Goal: Task Accomplishment & Management: Use online tool/utility

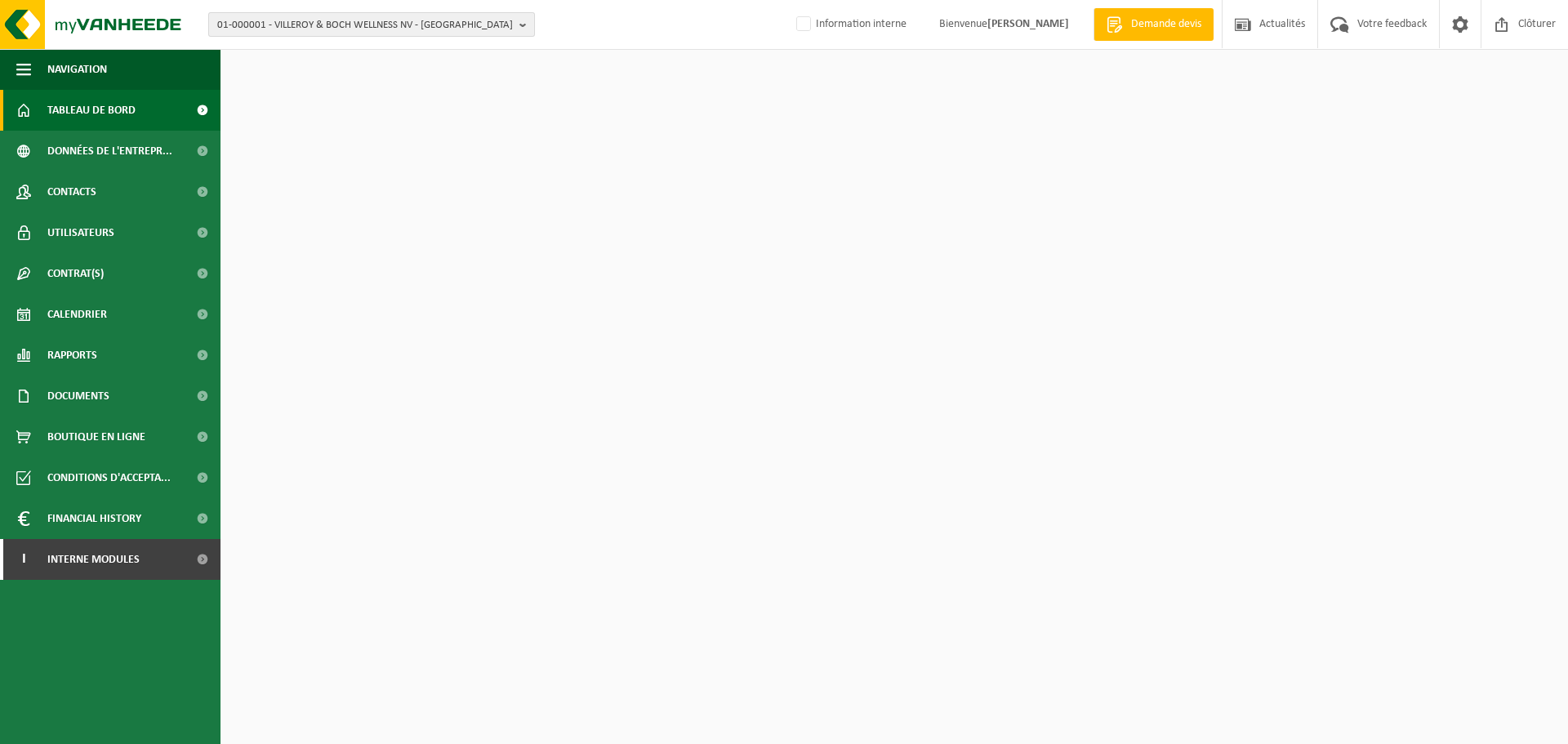
click at [414, 25] on span "01-000001 - VILLEROY & BOCH WELLNESS NV - ROESELARE" at bounding box center [366, 26] width 296 height 25
click at [399, 50] on input "text" at bounding box center [372, 50] width 319 height 20
click at [299, 49] on input "text" at bounding box center [372, 50] width 319 height 20
type input "1"
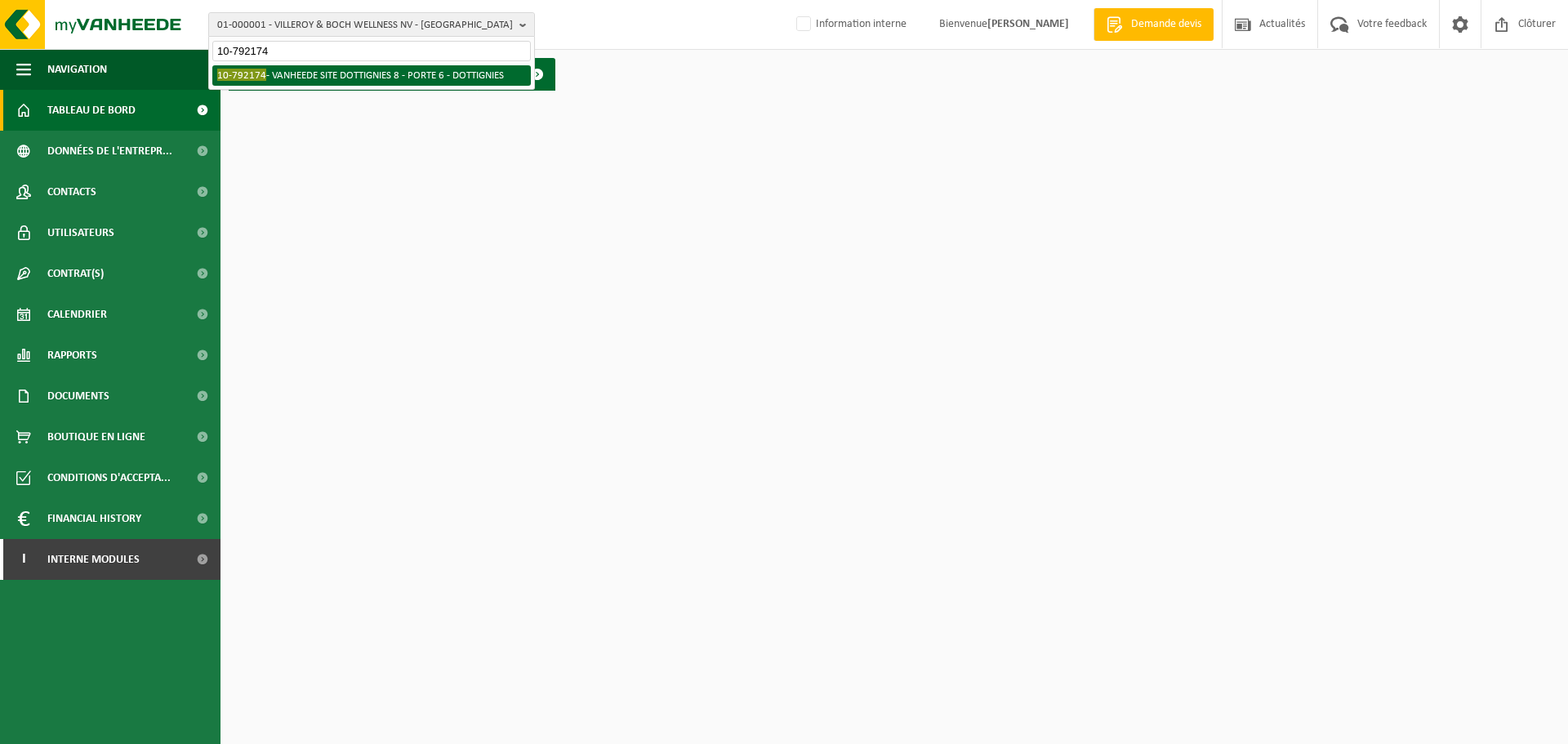
type input "10-792174"
click at [276, 72] on li "10-792174 - VANHEEDE SITE DOTTIGNIES 8 - PORTE 6 - DOTTIGNIES" at bounding box center [372, 75] width 319 height 20
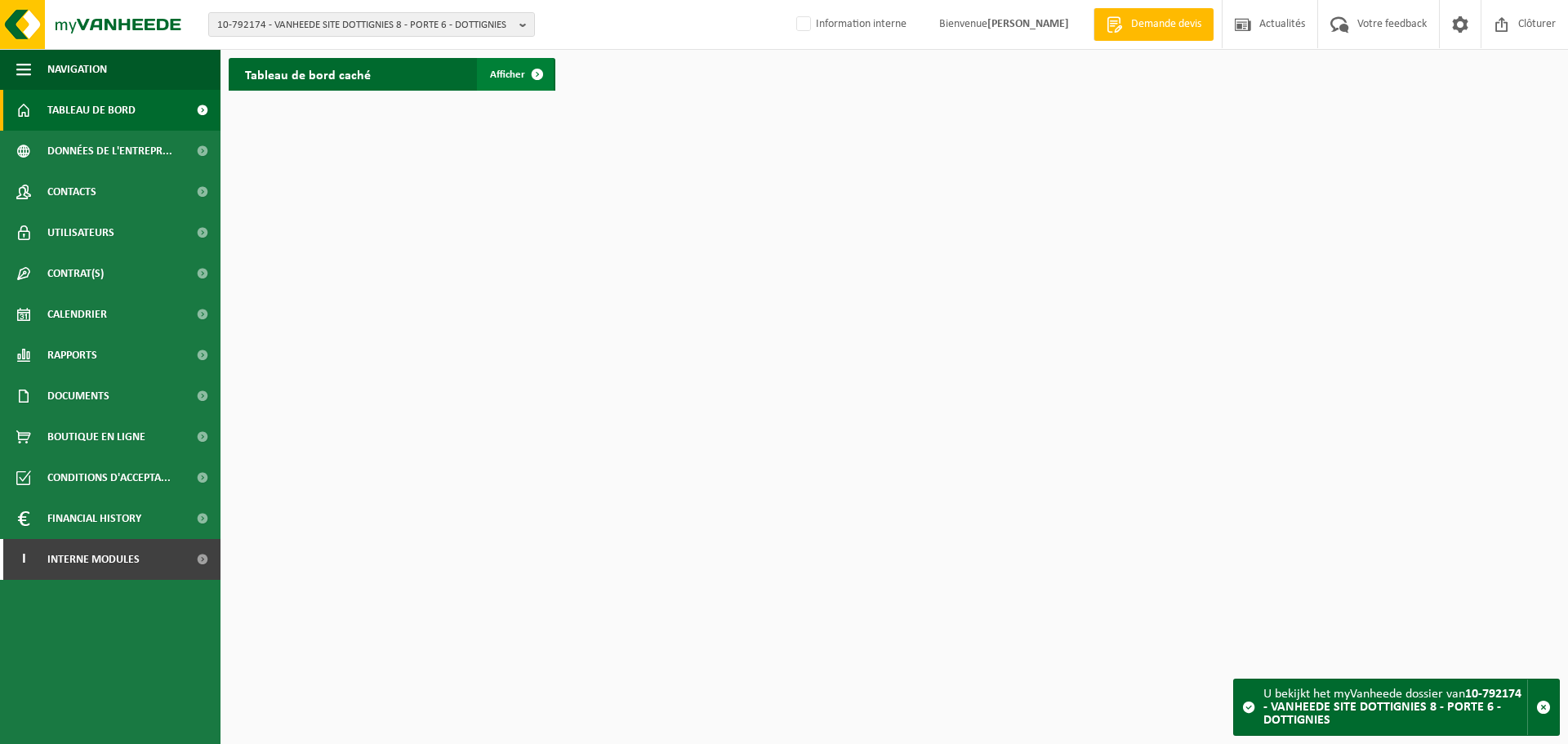
click at [536, 72] on span at bounding box center [537, 74] width 33 height 33
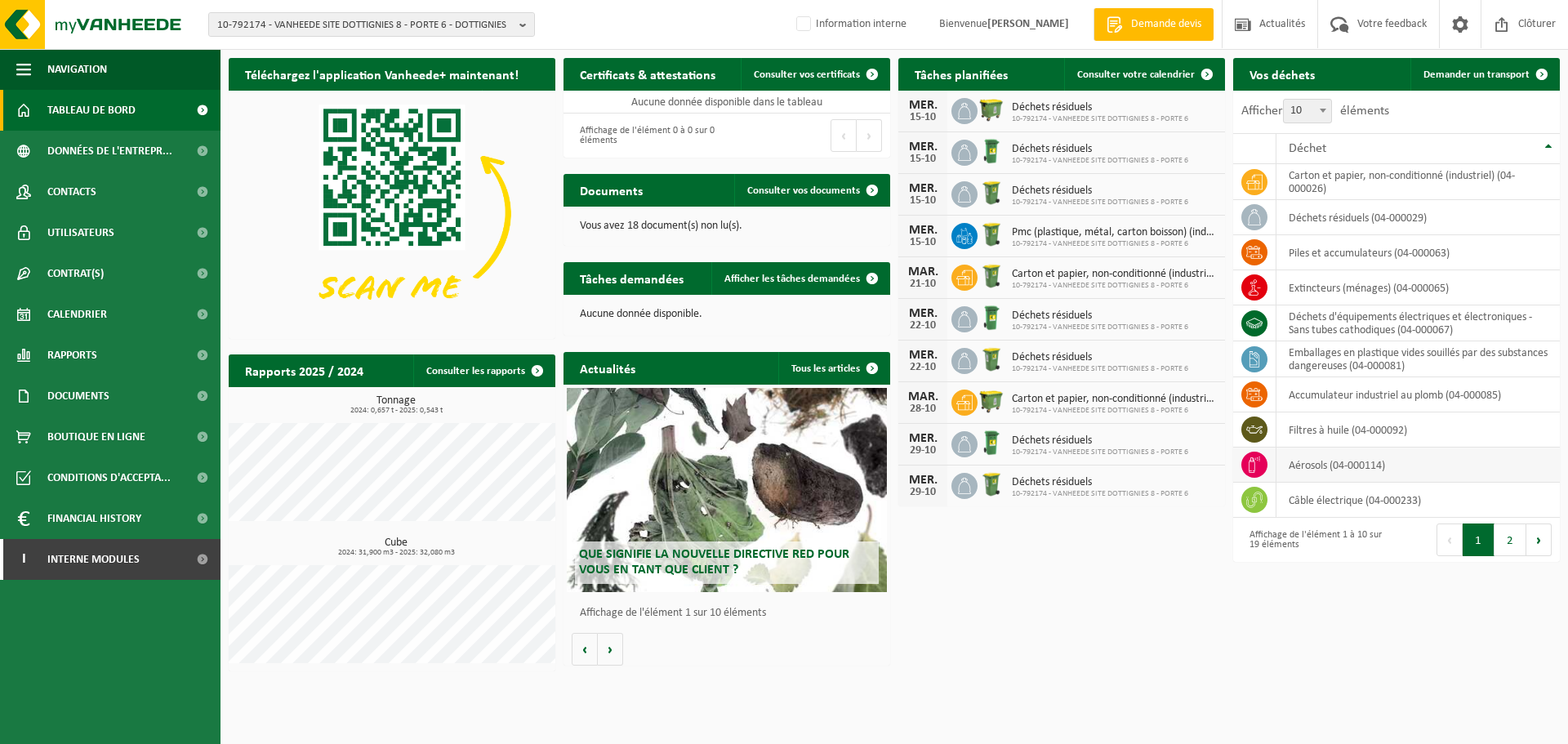
click at [1328, 468] on td "aérosols (04-000114)" at bounding box center [1418, 465] width 284 height 35
click at [1494, 74] on span "Demander un transport" at bounding box center [1476, 75] width 107 height 11
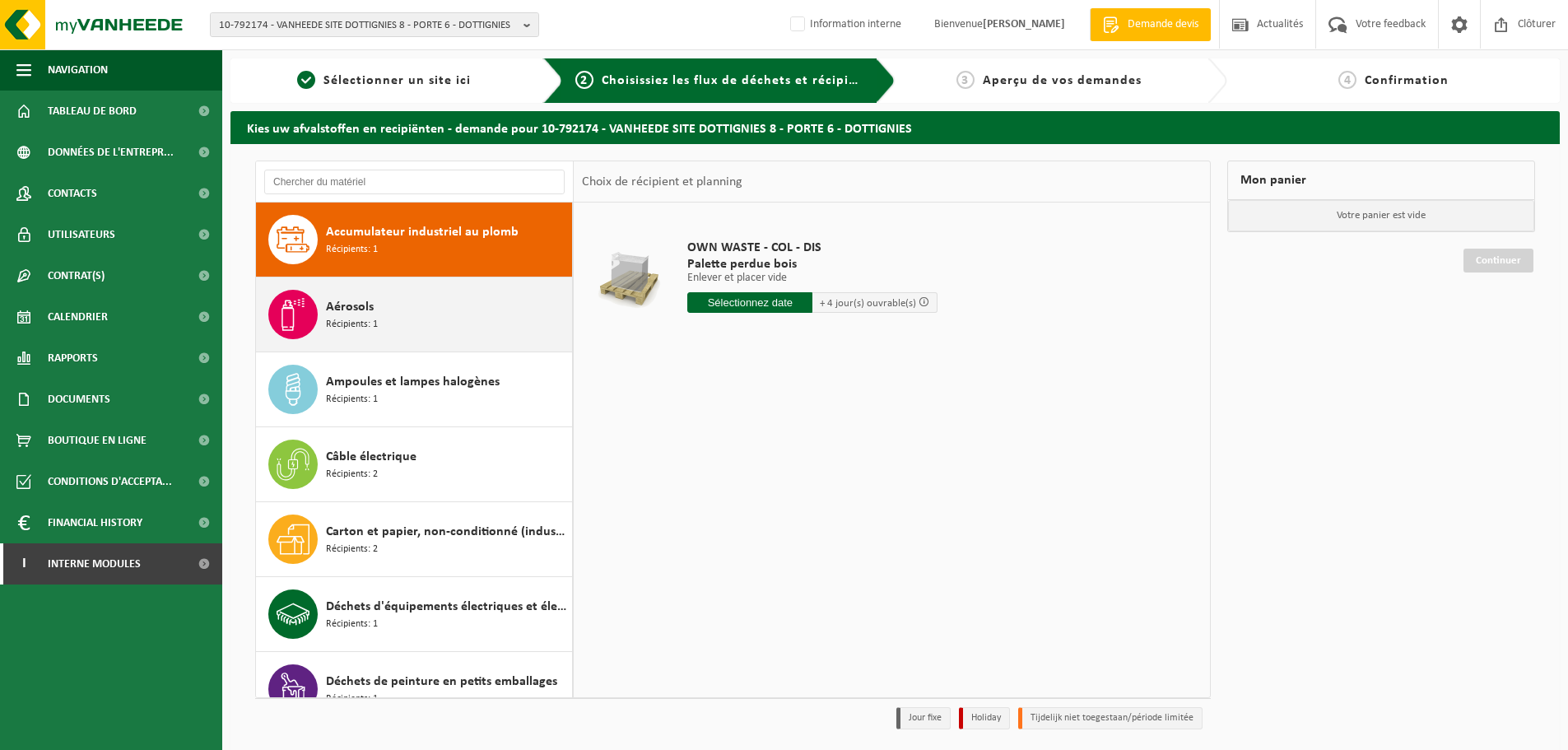
click at [390, 320] on div "Aérosols Récipients: 1" at bounding box center [446, 314] width 242 height 50
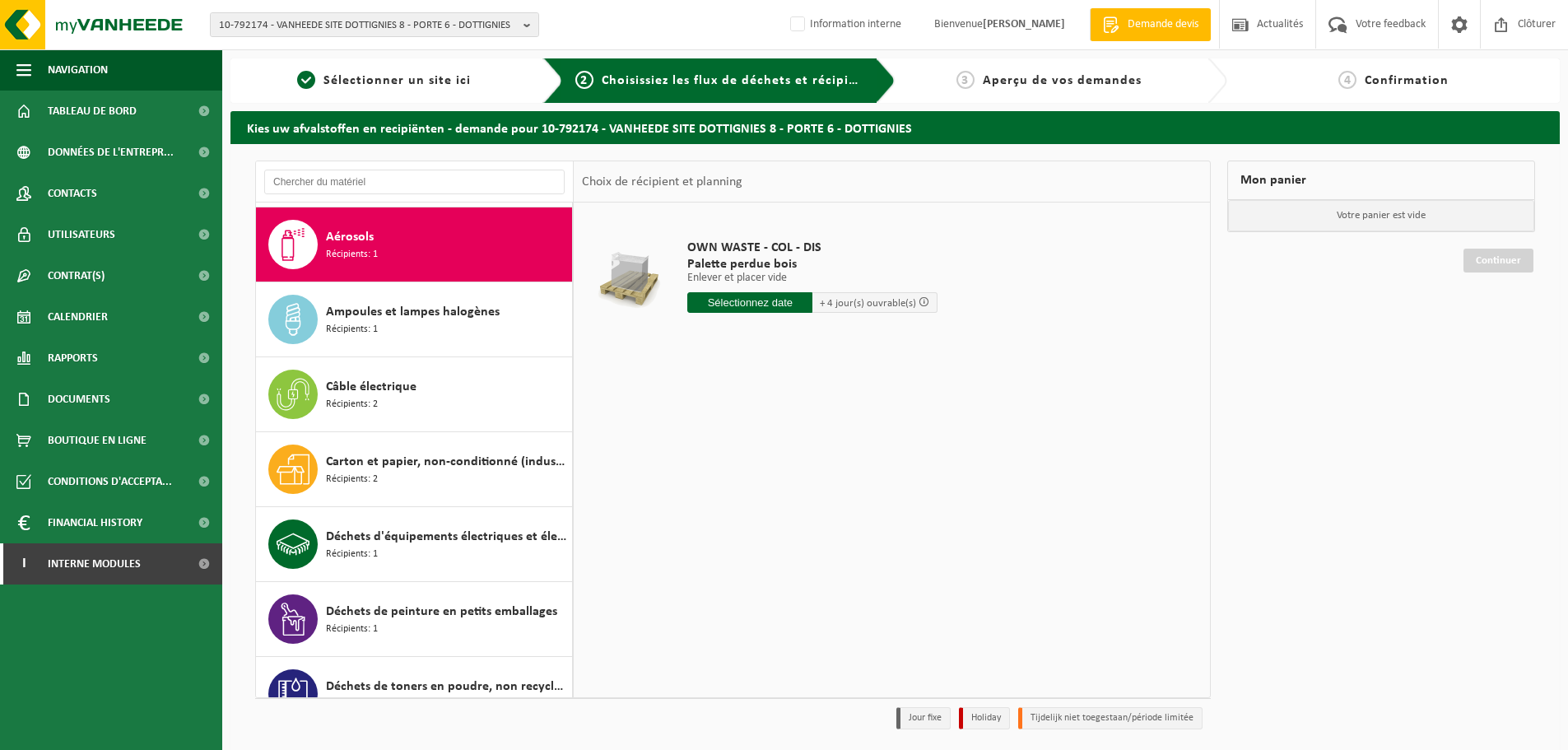
scroll to position [75, 0]
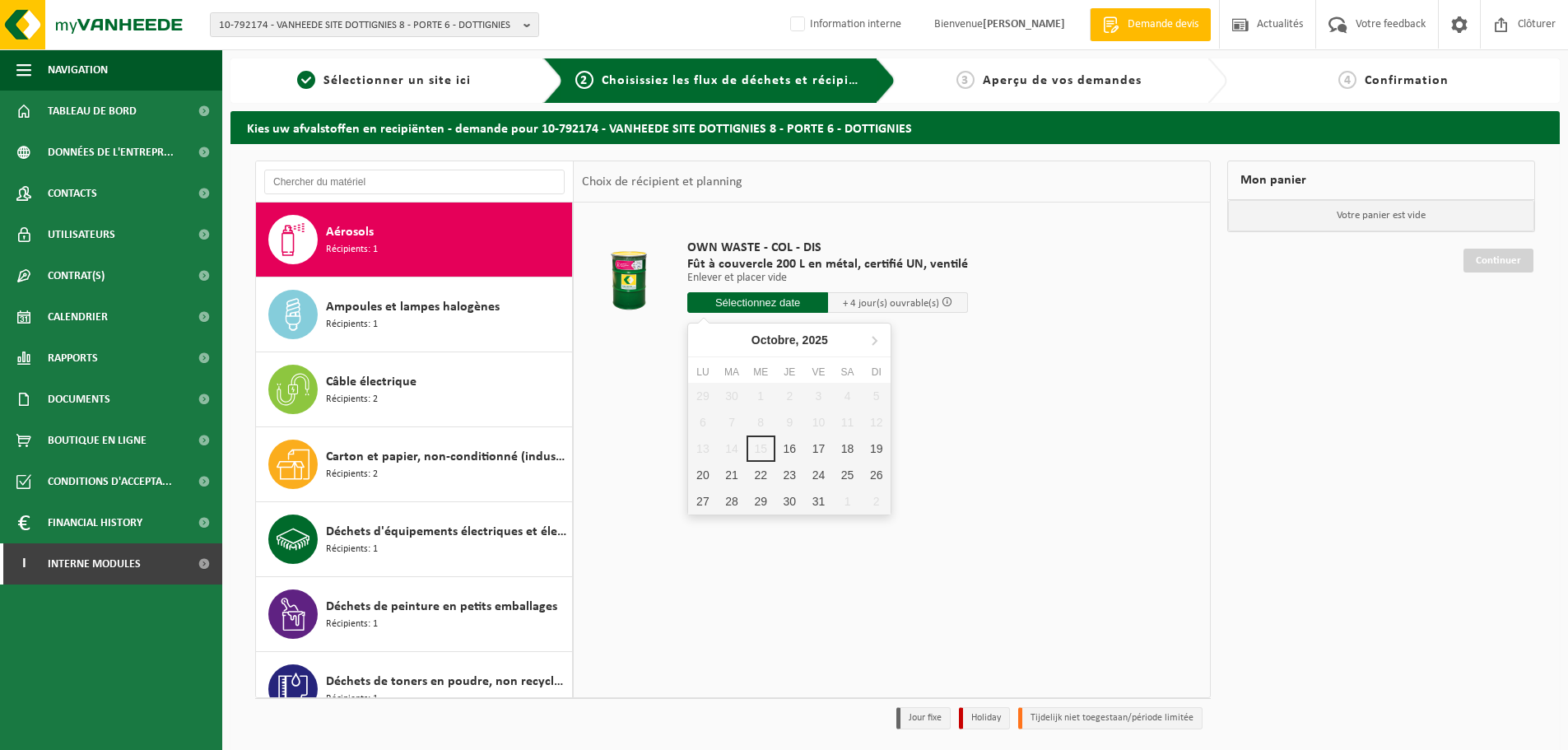
click at [752, 302] on input "text" at bounding box center [757, 302] width 141 height 20
click at [821, 446] on div "17" at bounding box center [818, 449] width 28 height 27
type input "à partir de 2025-10-17"
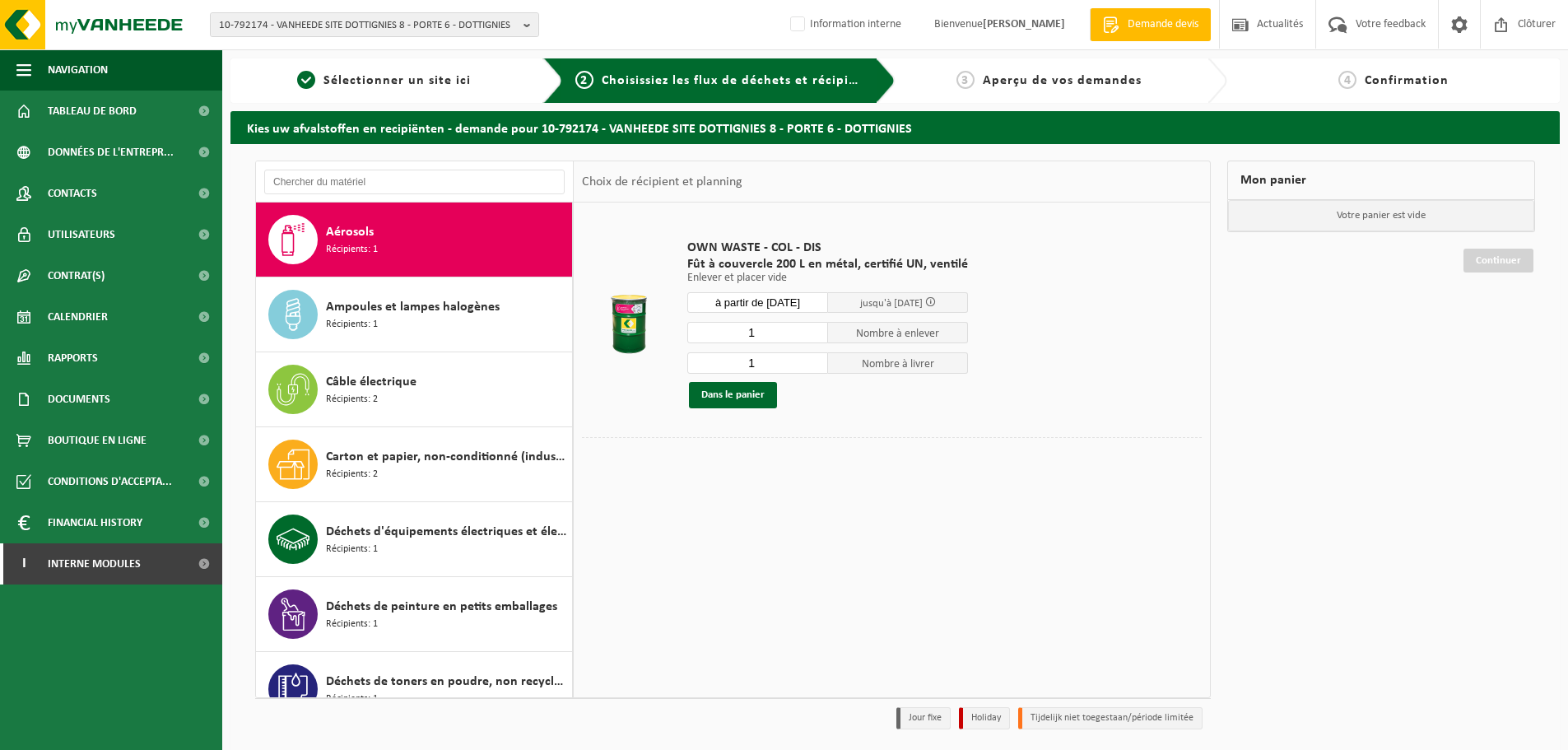
click at [767, 331] on input "1" at bounding box center [757, 333] width 141 height 21
type input "2"
click at [759, 365] on input "1" at bounding box center [757, 363] width 141 height 21
type input "2"
click at [734, 391] on button "Dans le panier" at bounding box center [732, 395] width 88 height 27
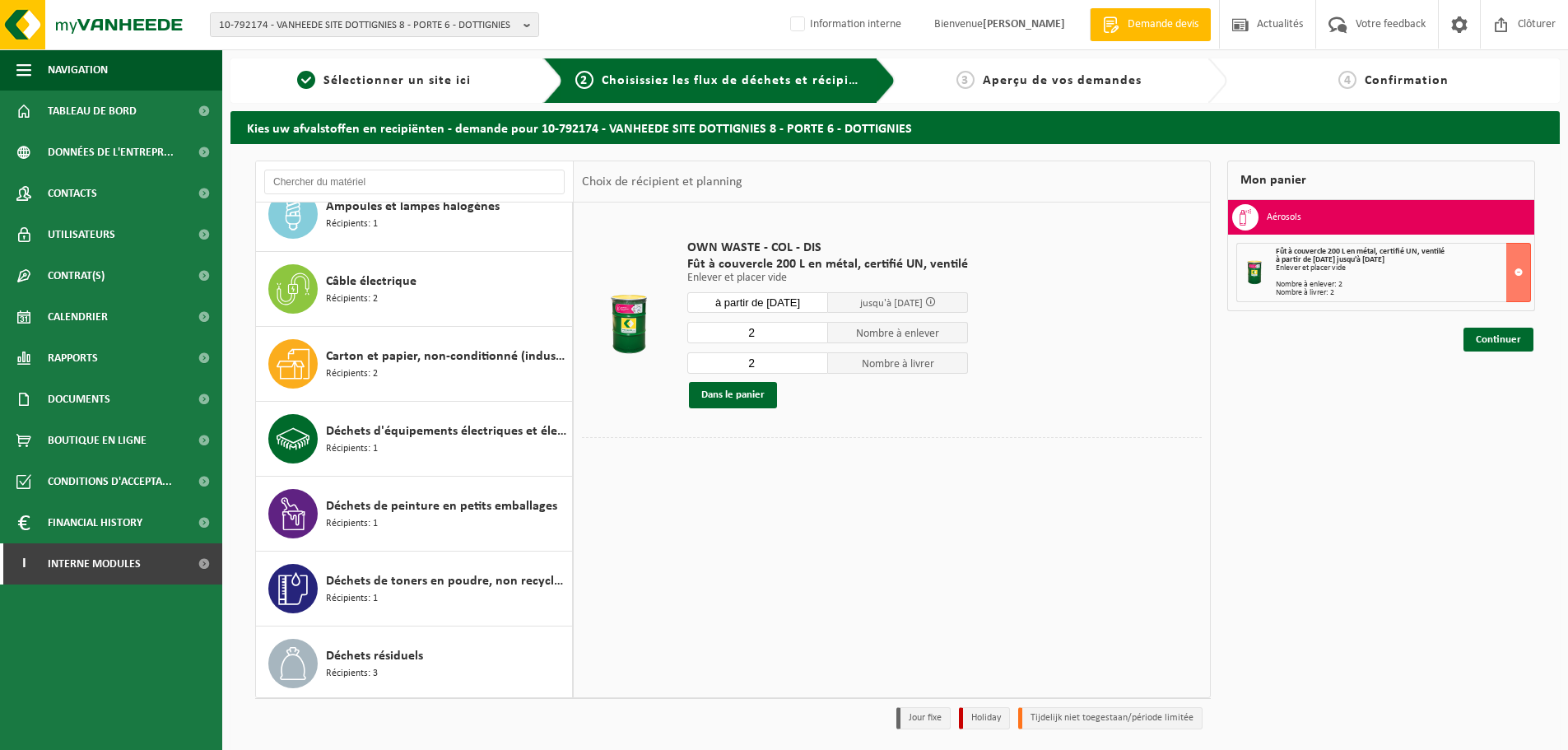
scroll to position [105, 0]
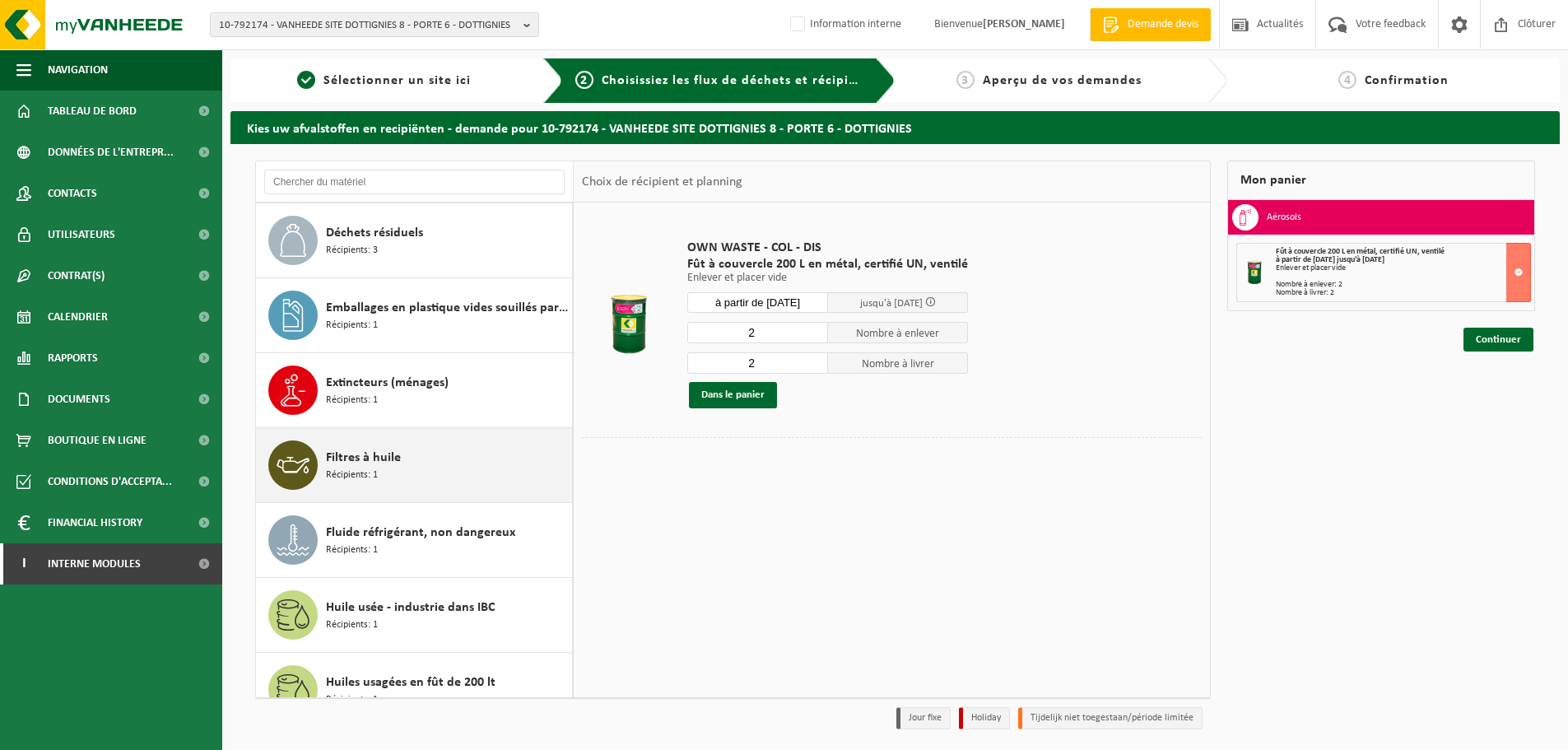
click at [368, 458] on span "Filtres à huile" at bounding box center [363, 457] width 75 height 20
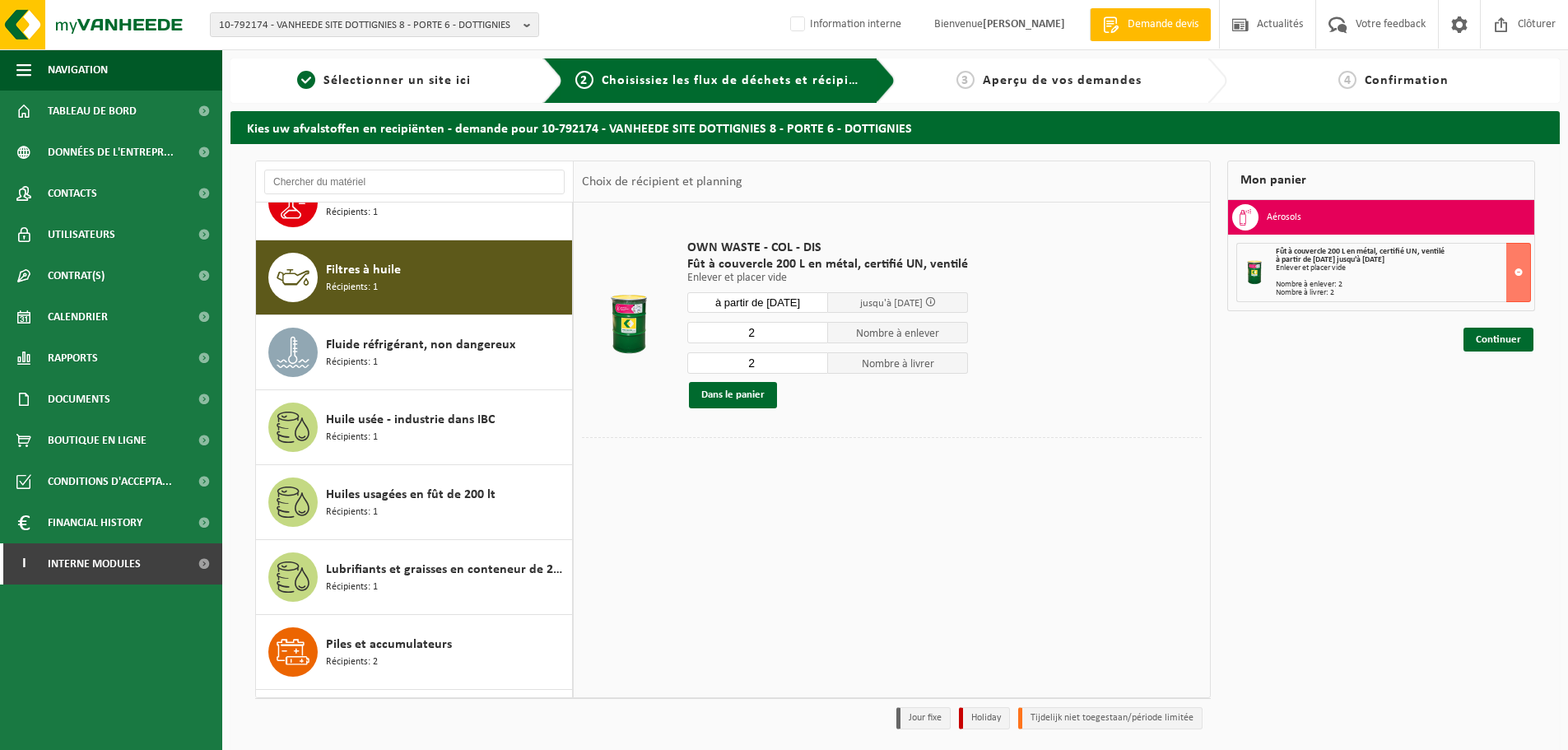
scroll to position [824, 0]
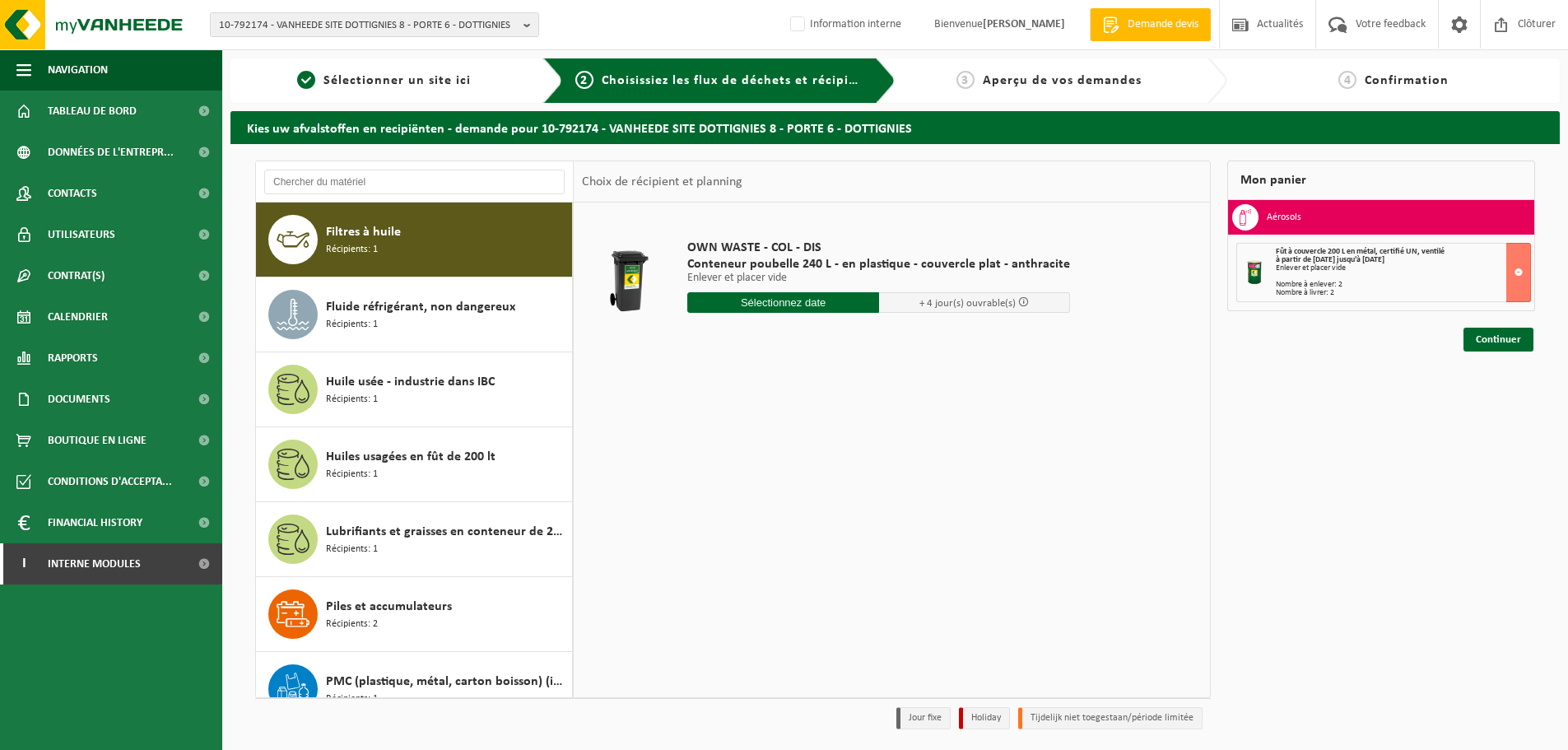
click at [724, 299] on input "text" at bounding box center [783, 302] width 192 height 20
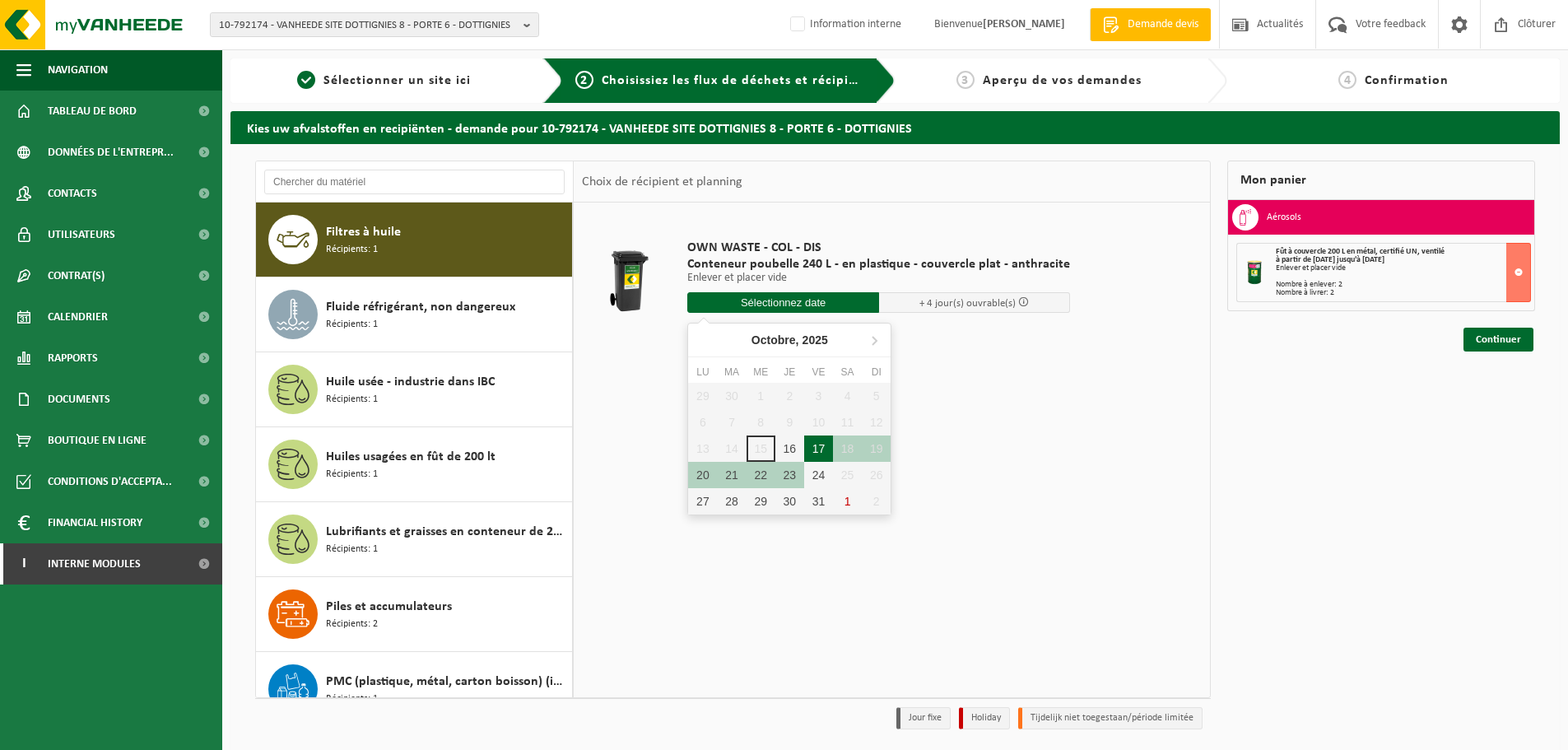
click at [819, 450] on div "17" at bounding box center [818, 449] width 28 height 27
type input "à partir de 2025-10-17"
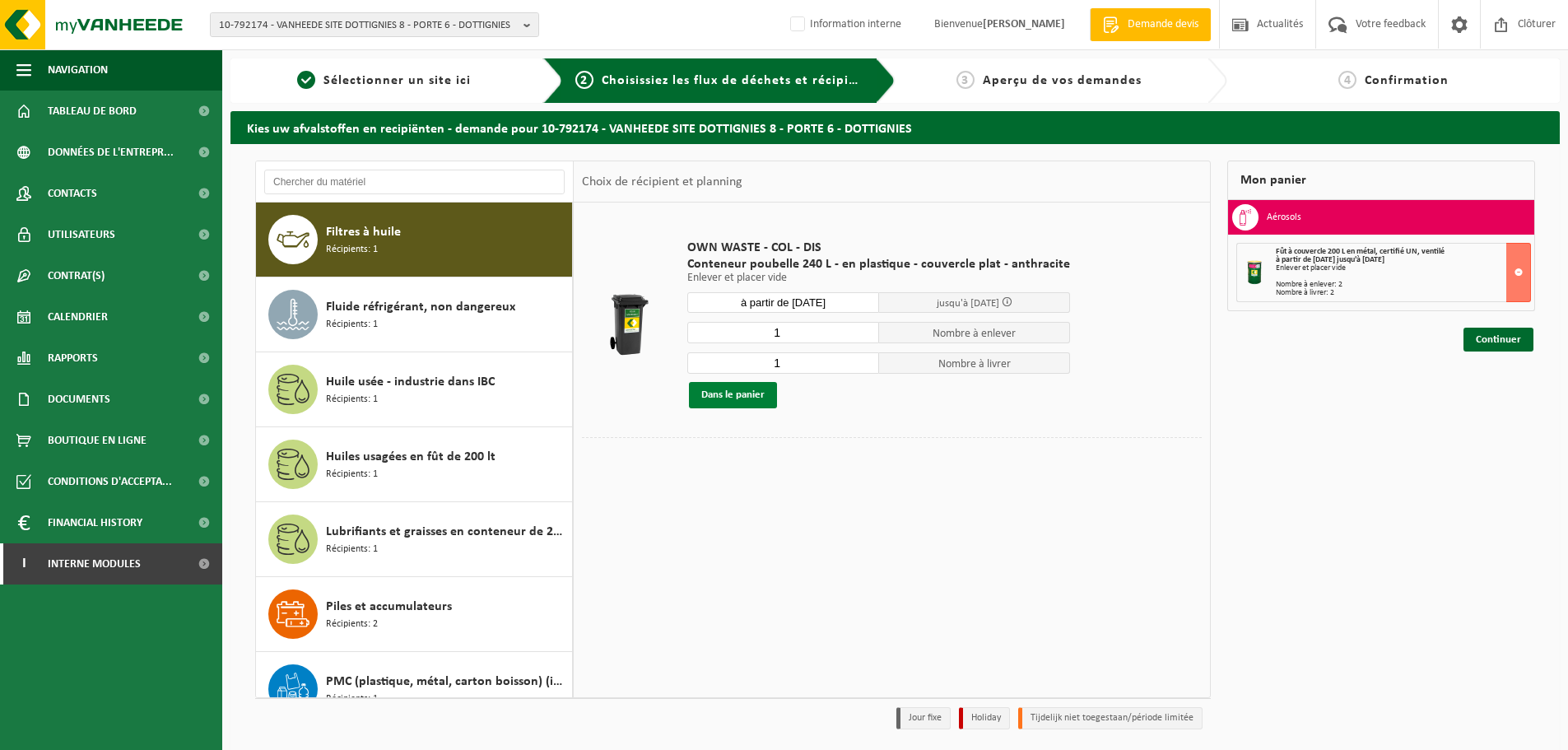
click at [740, 395] on button "Dans le panier" at bounding box center [732, 395] width 88 height 27
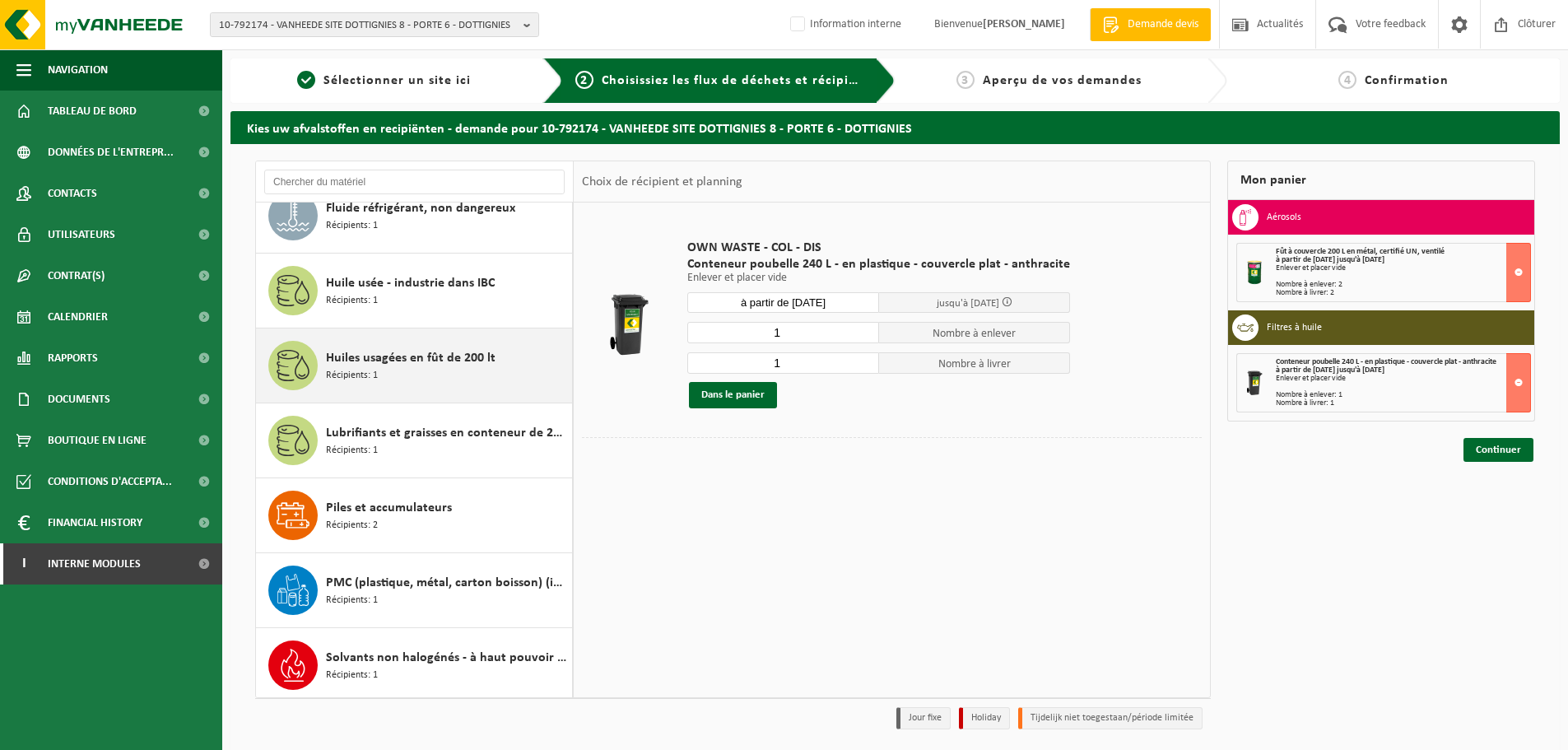
scroll to position [928, 0]
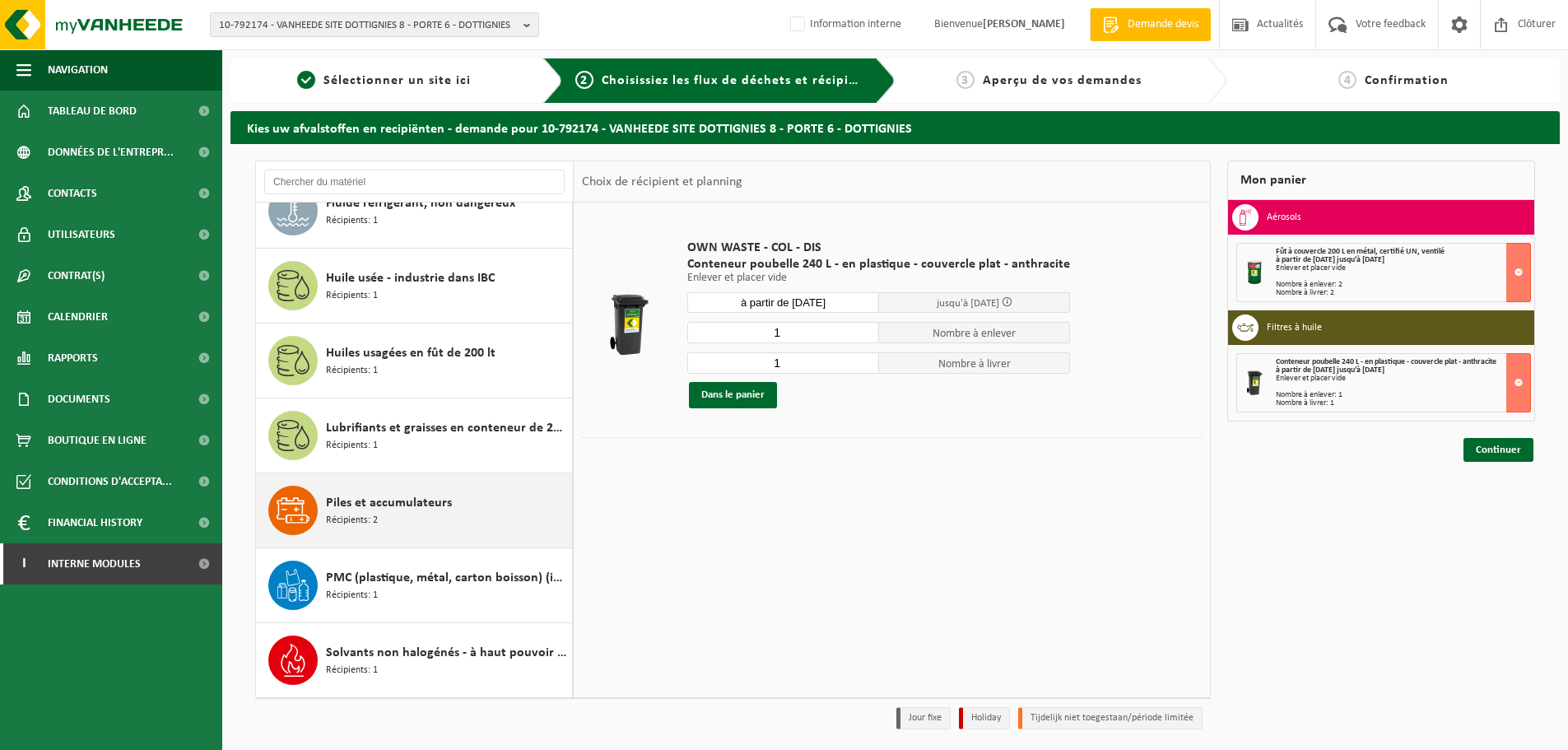
click at [397, 504] on span "Piles et accumulateurs" at bounding box center [389, 502] width 126 height 20
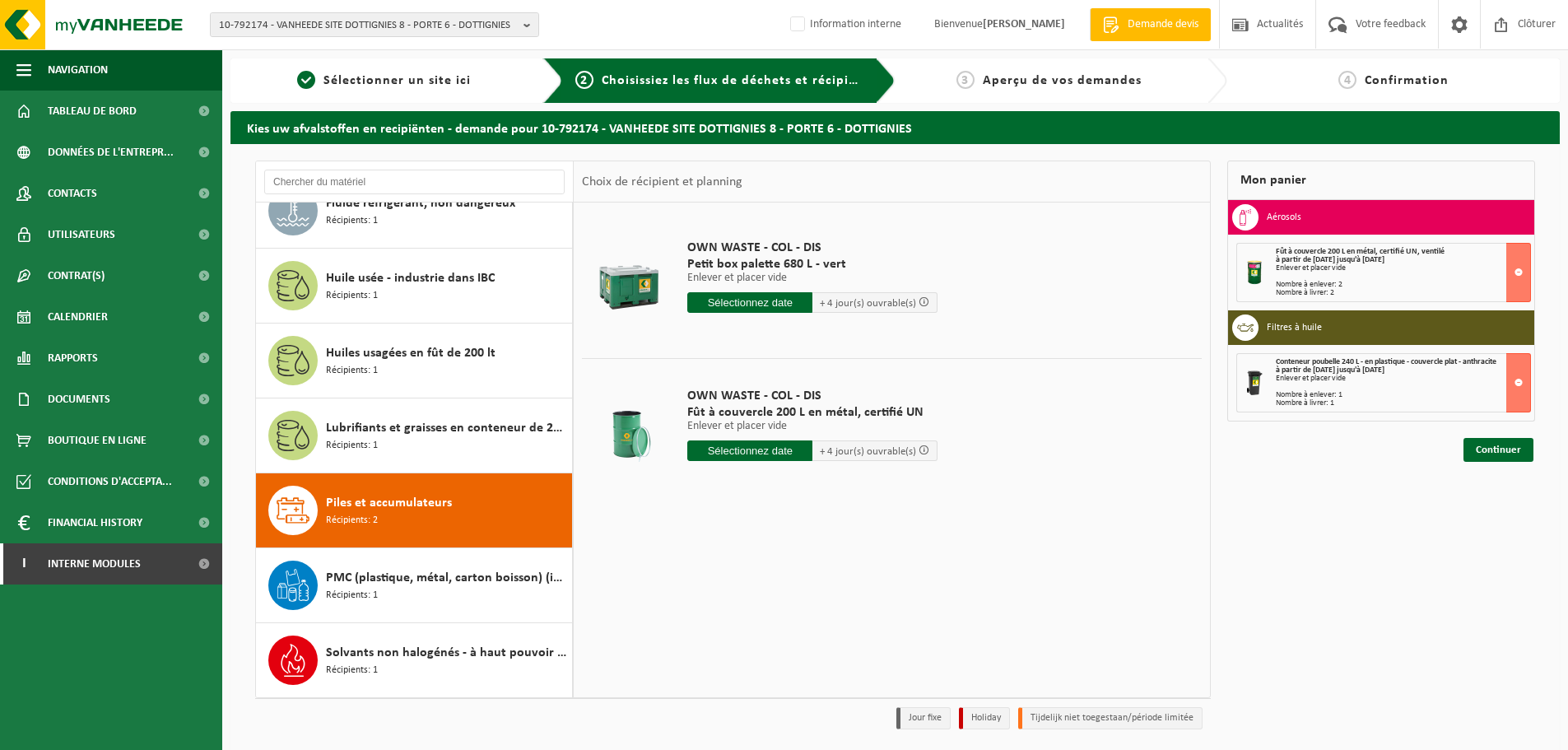
click at [728, 302] on input "text" at bounding box center [749, 302] width 125 height 20
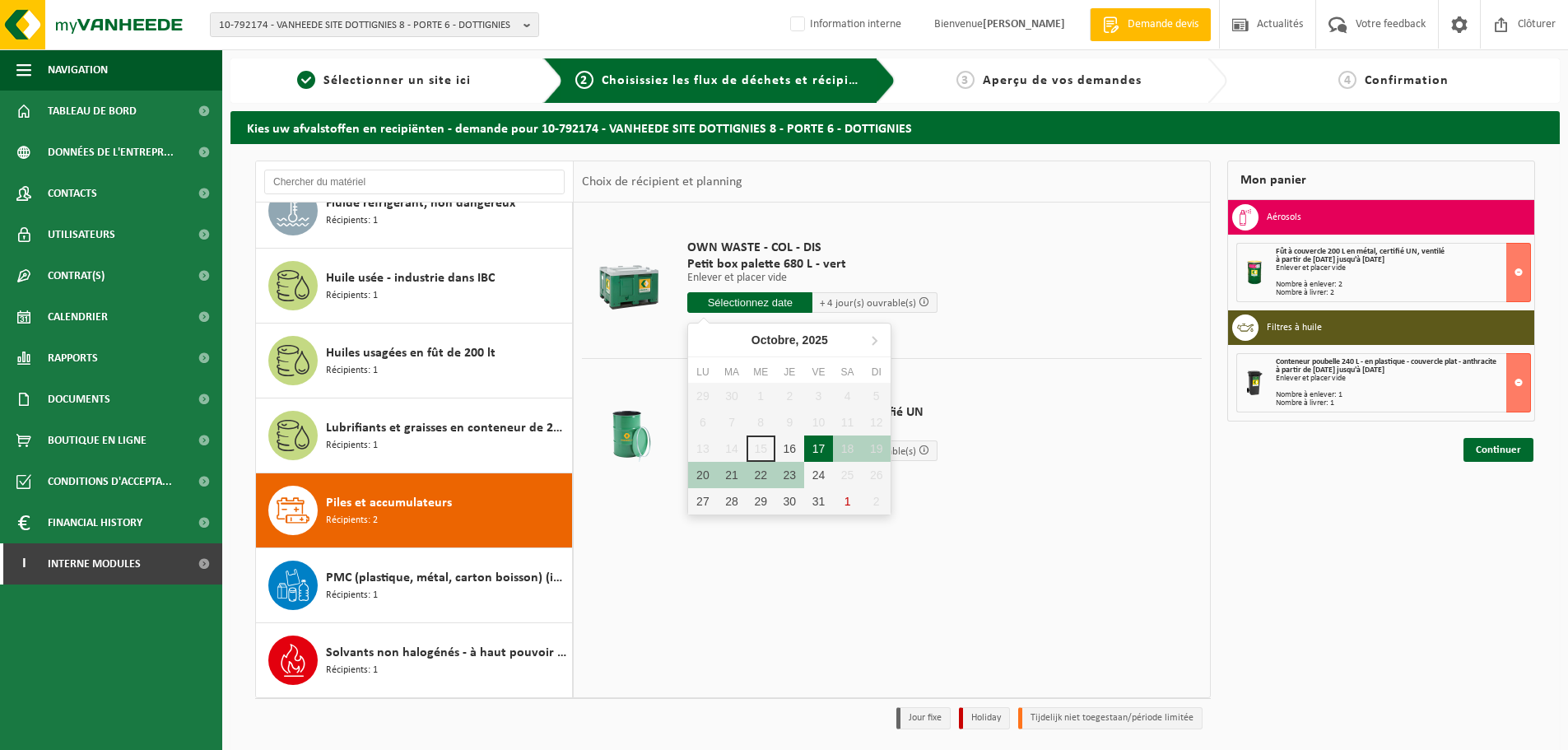
click at [810, 447] on div "17" at bounding box center [818, 449] width 28 height 27
type input "à partir de 2025-10-17"
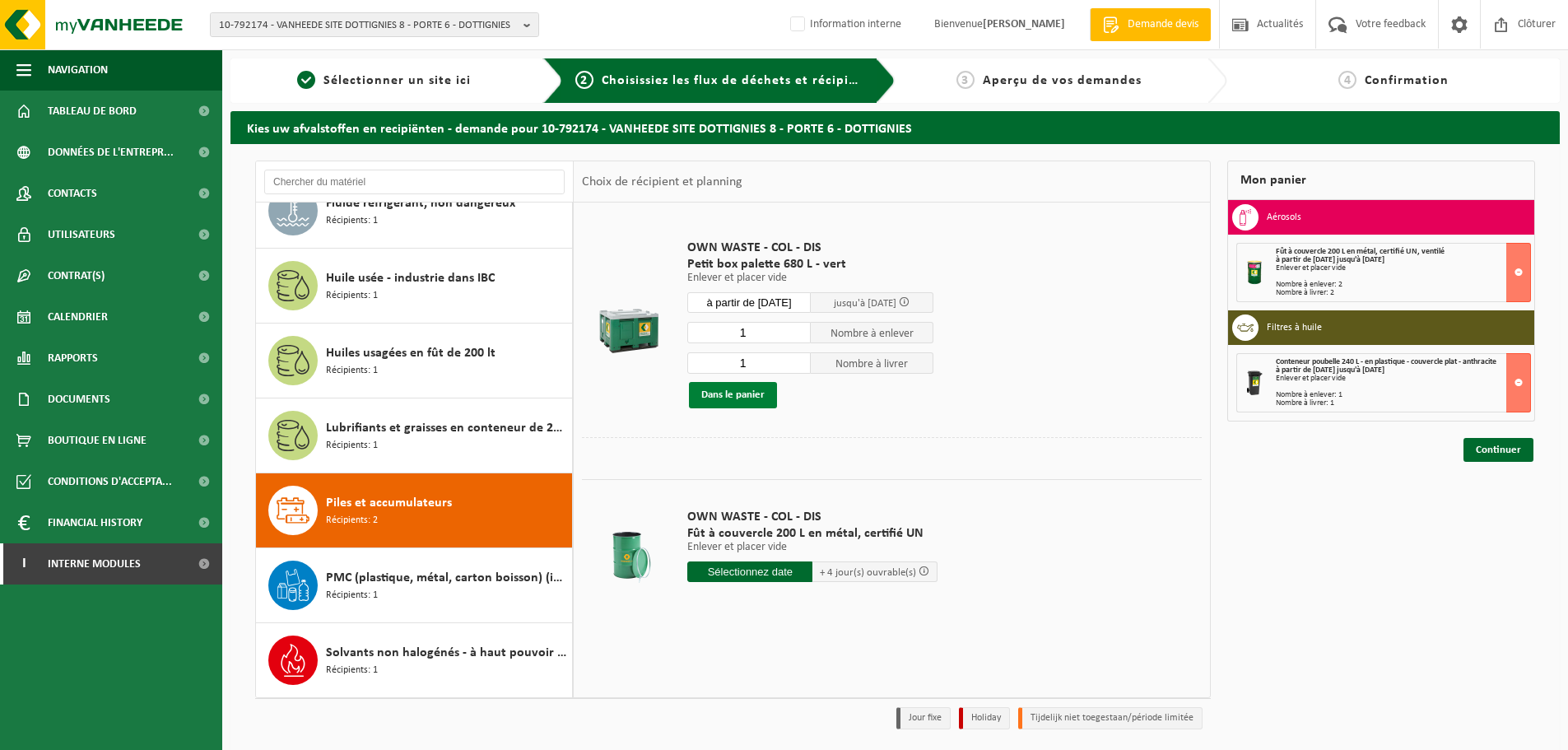
click at [730, 391] on button "Dans le panier" at bounding box center [732, 395] width 88 height 27
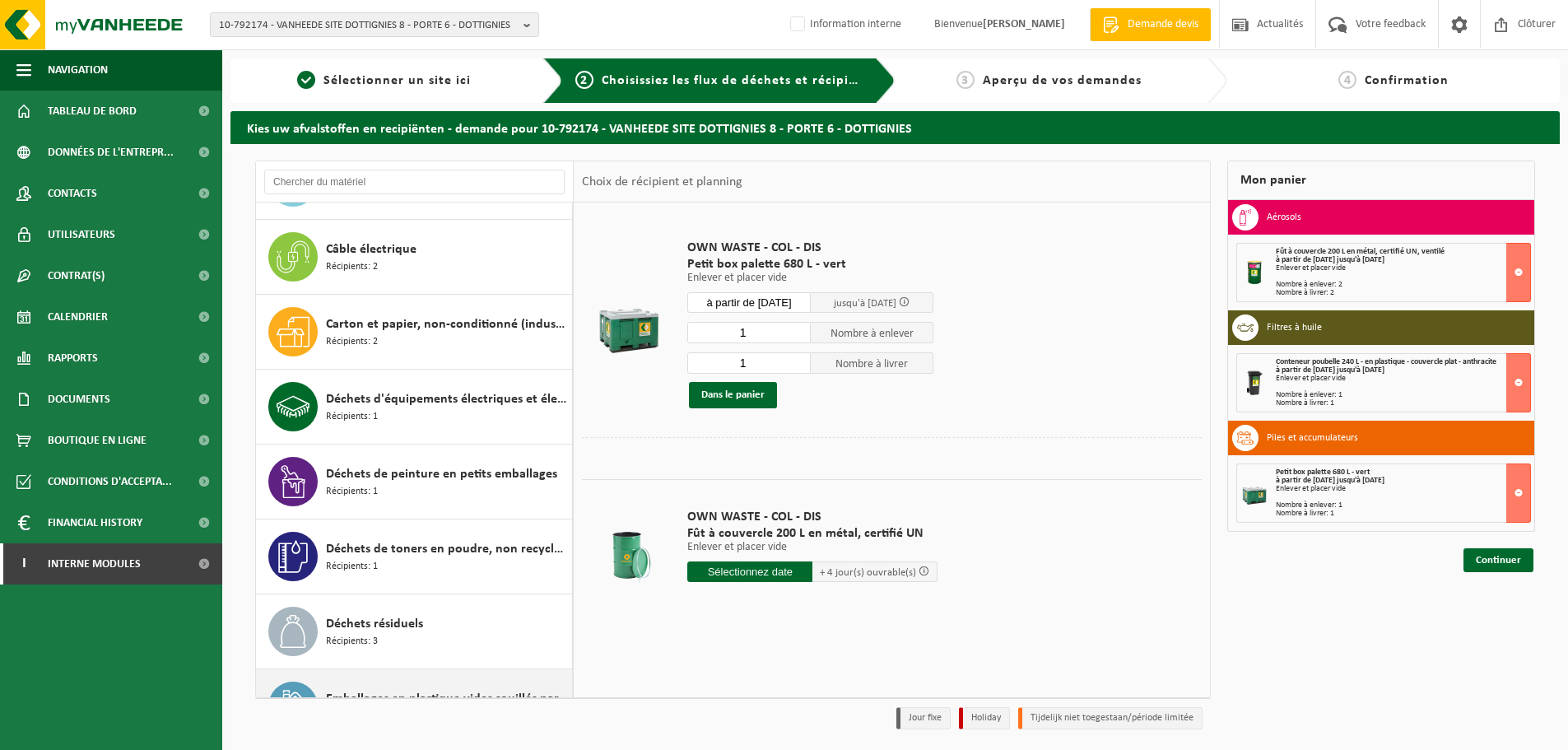
scroll to position [187, 0]
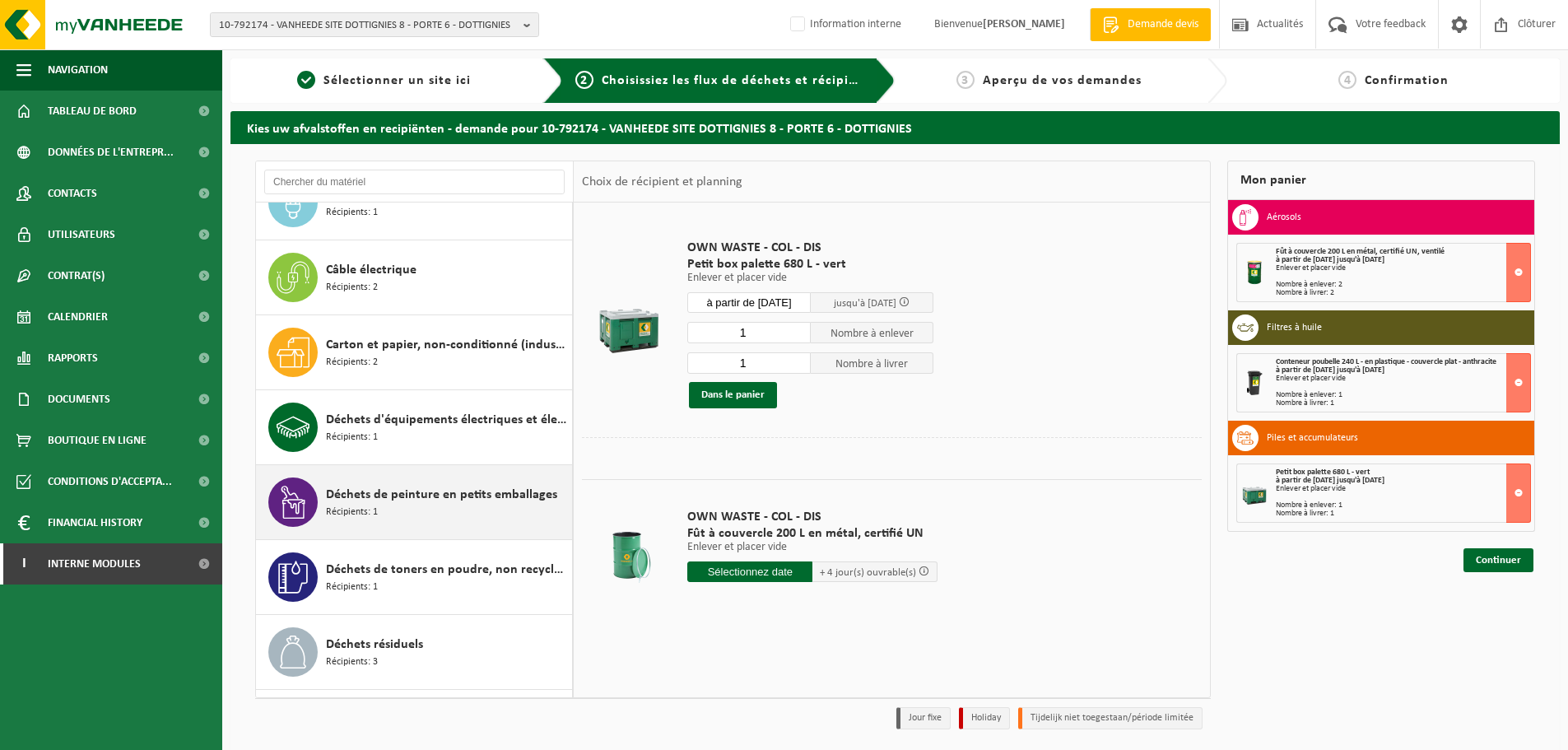
click at [386, 497] on span "Déchets de peinture en petits emballages" at bounding box center [441, 494] width 232 height 20
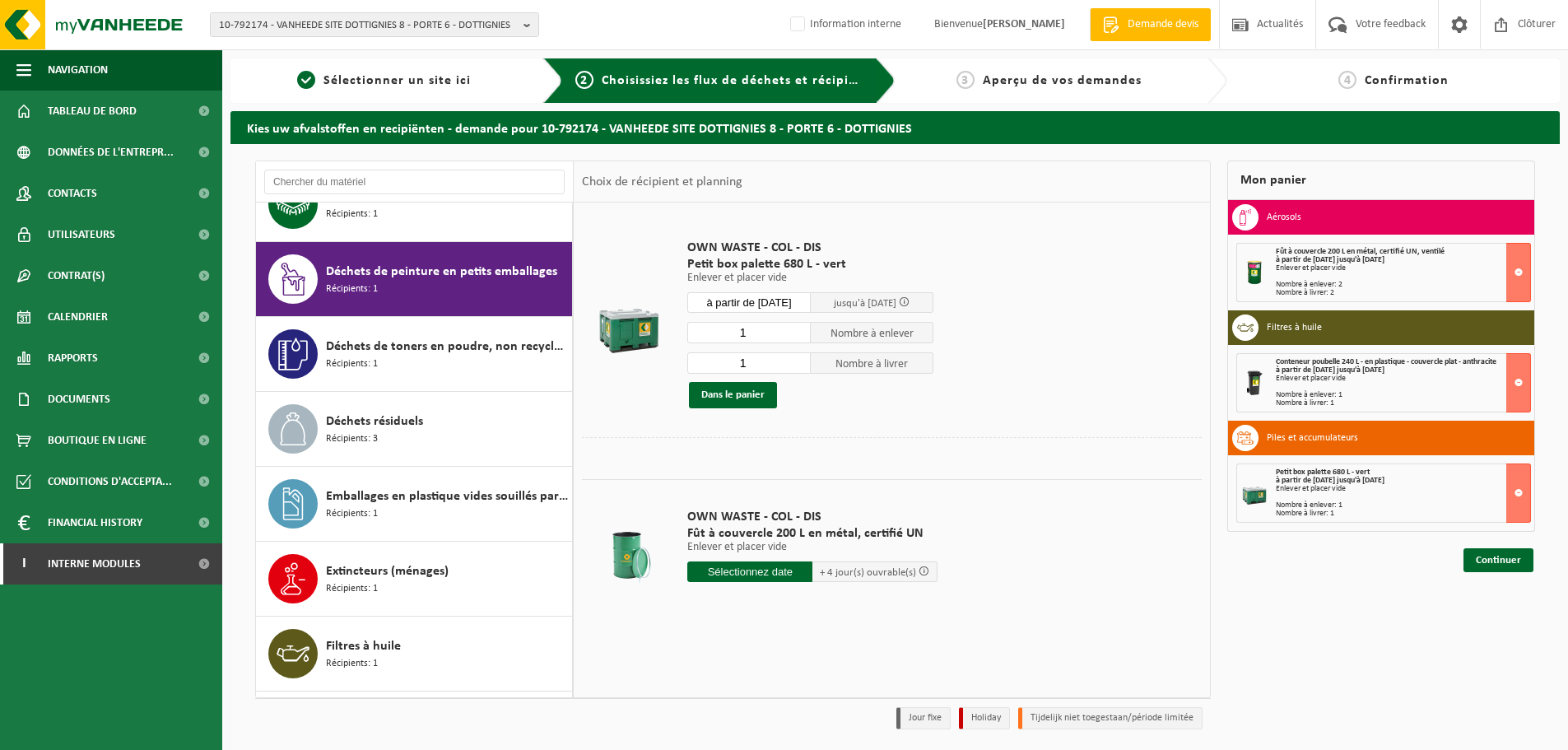
scroll to position [449, 0]
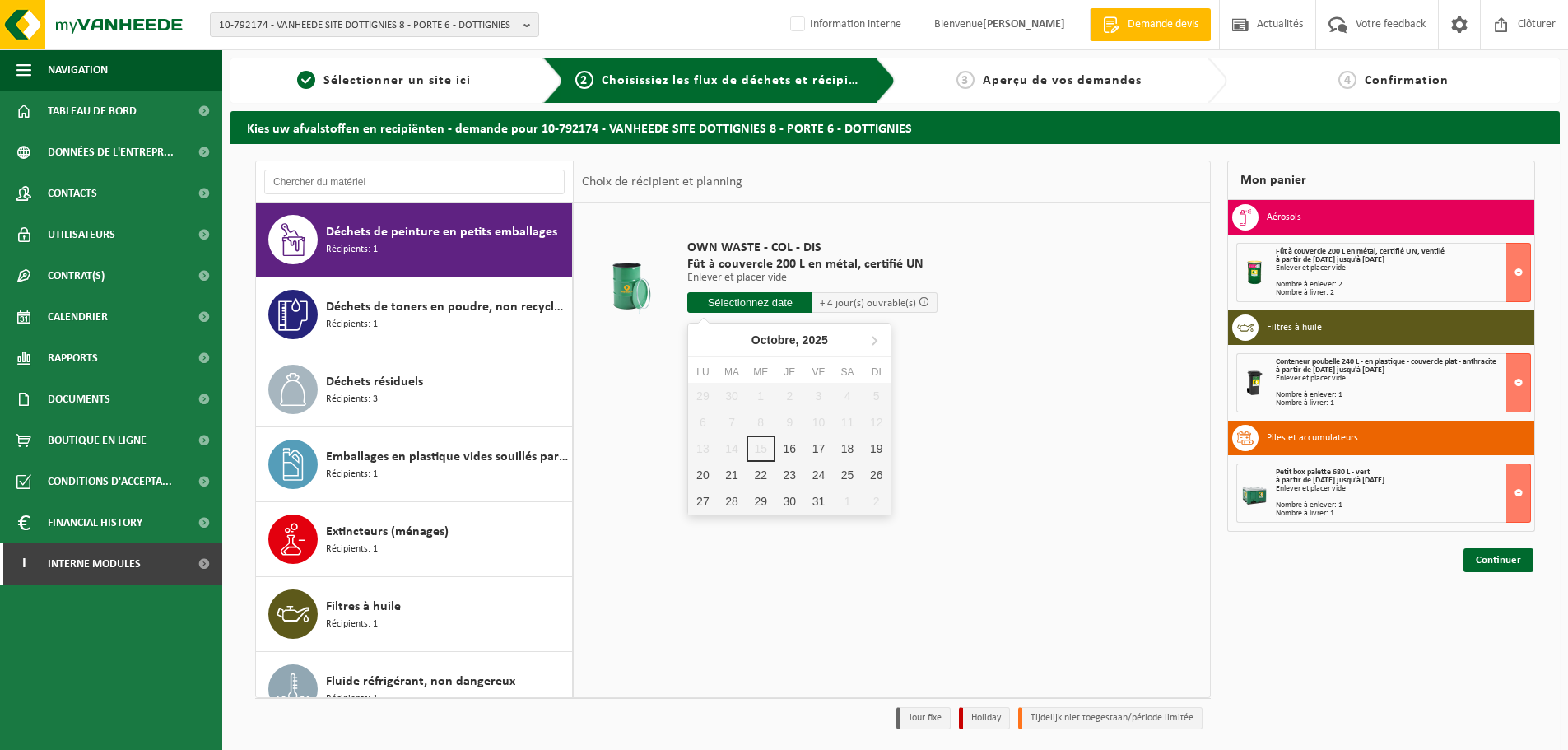
click at [733, 303] on input "text" at bounding box center [749, 302] width 125 height 20
click at [819, 447] on div "17" at bounding box center [818, 449] width 28 height 27
type input "à partir de 2025-10-17"
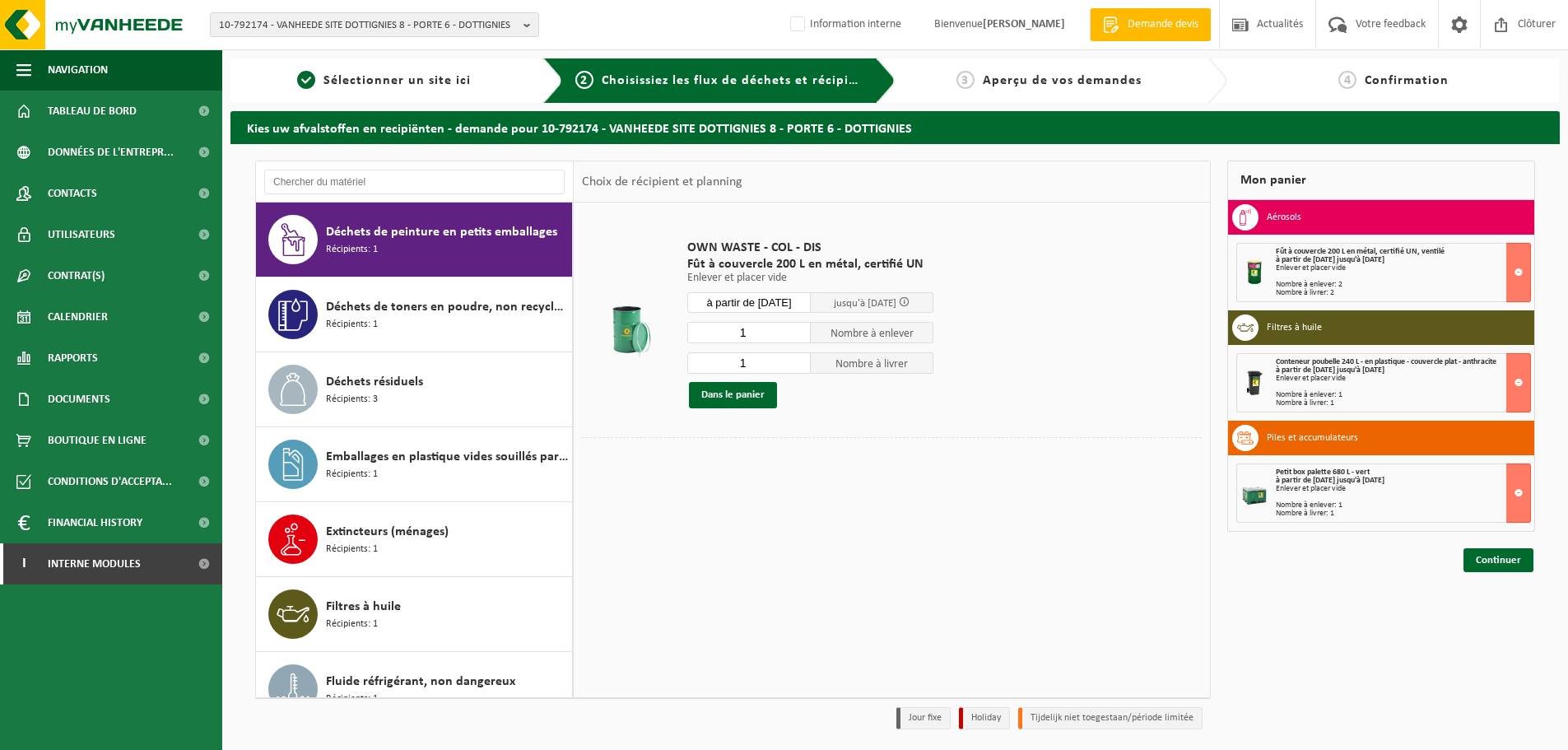
click at [764, 330] on input "1" at bounding box center [748, 333] width 123 height 21
type input "2"
click at [797, 328] on input "2" at bounding box center [748, 333] width 123 height 21
type input "2"
click at [798, 359] on input "2" at bounding box center [748, 363] width 123 height 21
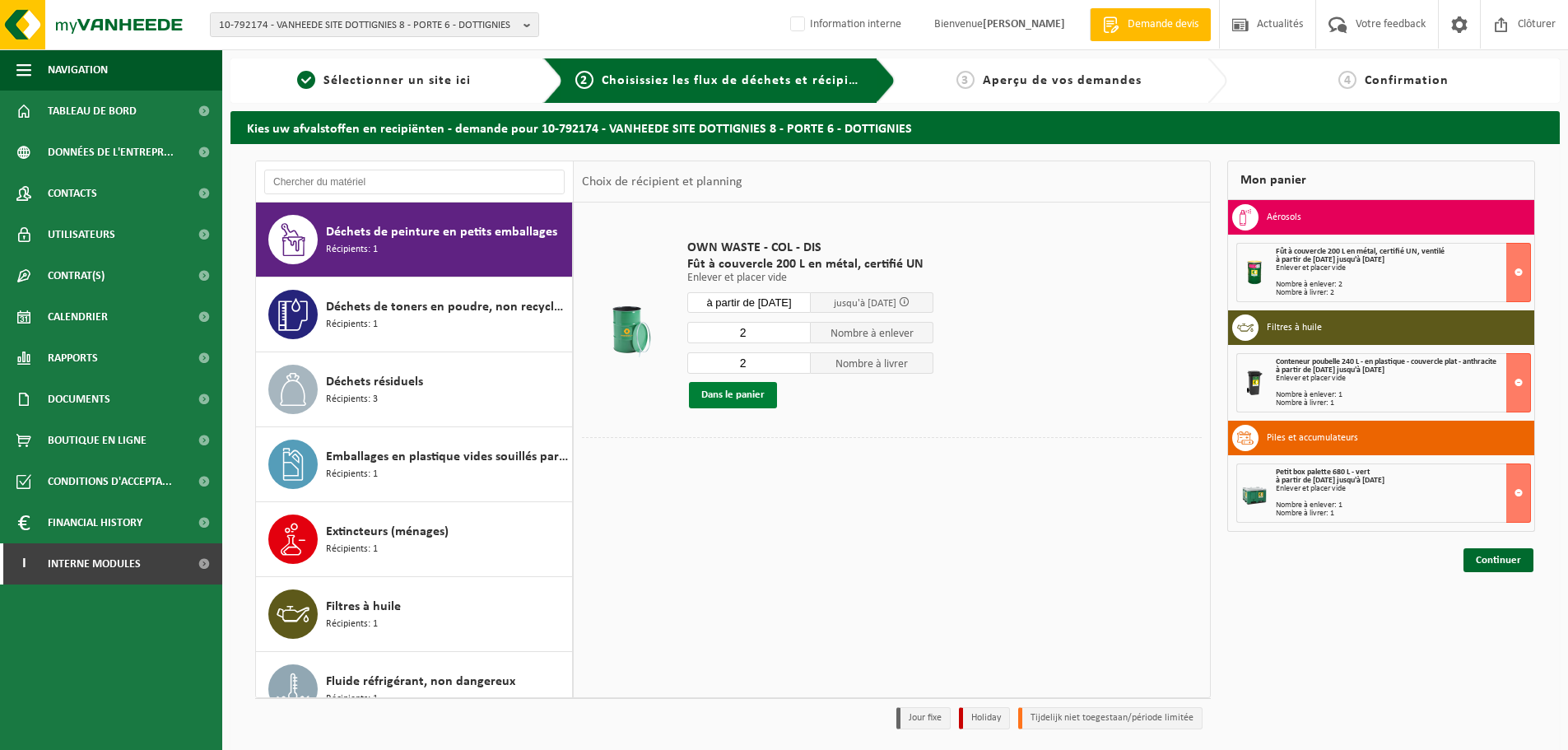
click at [733, 397] on button "Dans le panier" at bounding box center [732, 395] width 88 height 27
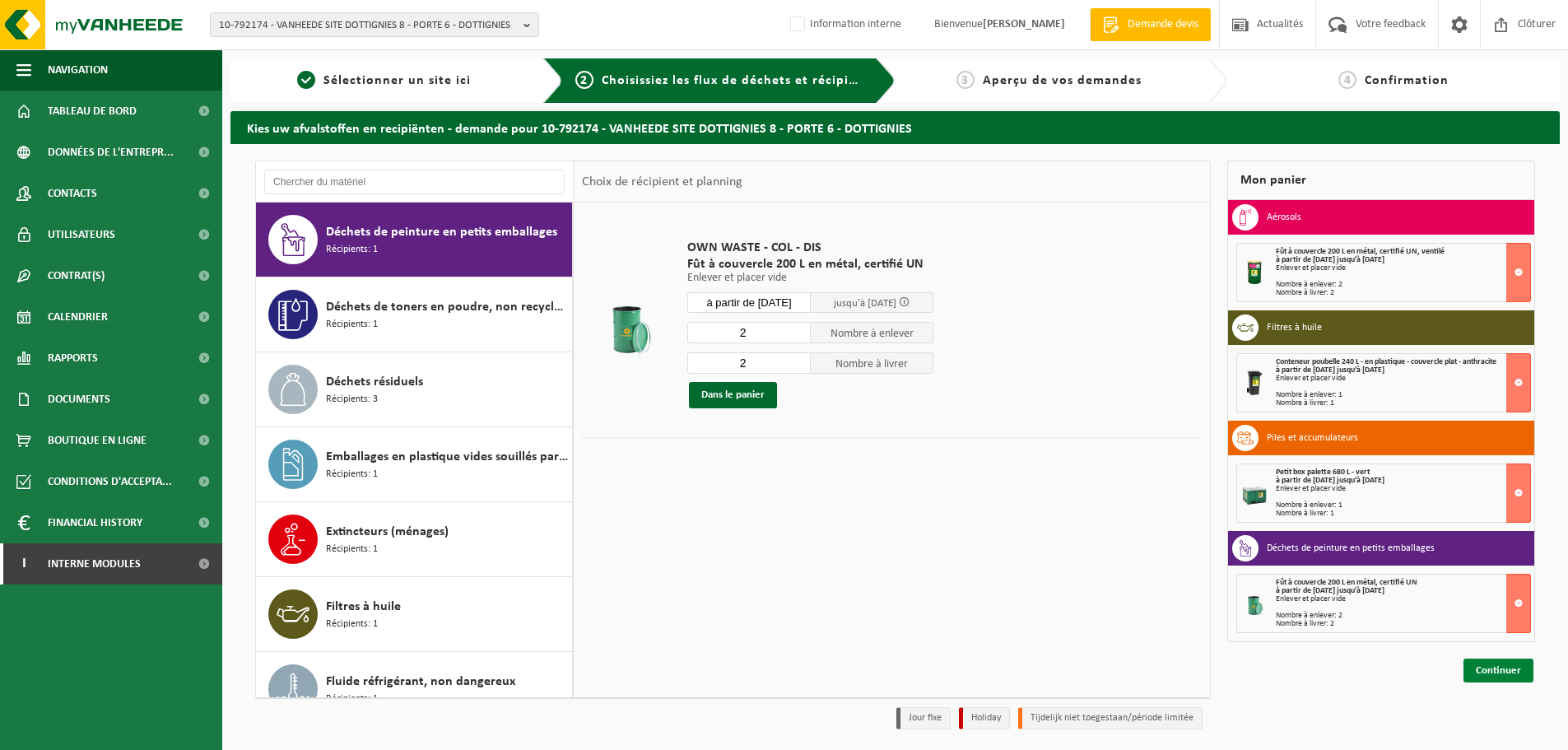
click at [1509, 667] on link "Continuer" at bounding box center [1498, 670] width 70 height 24
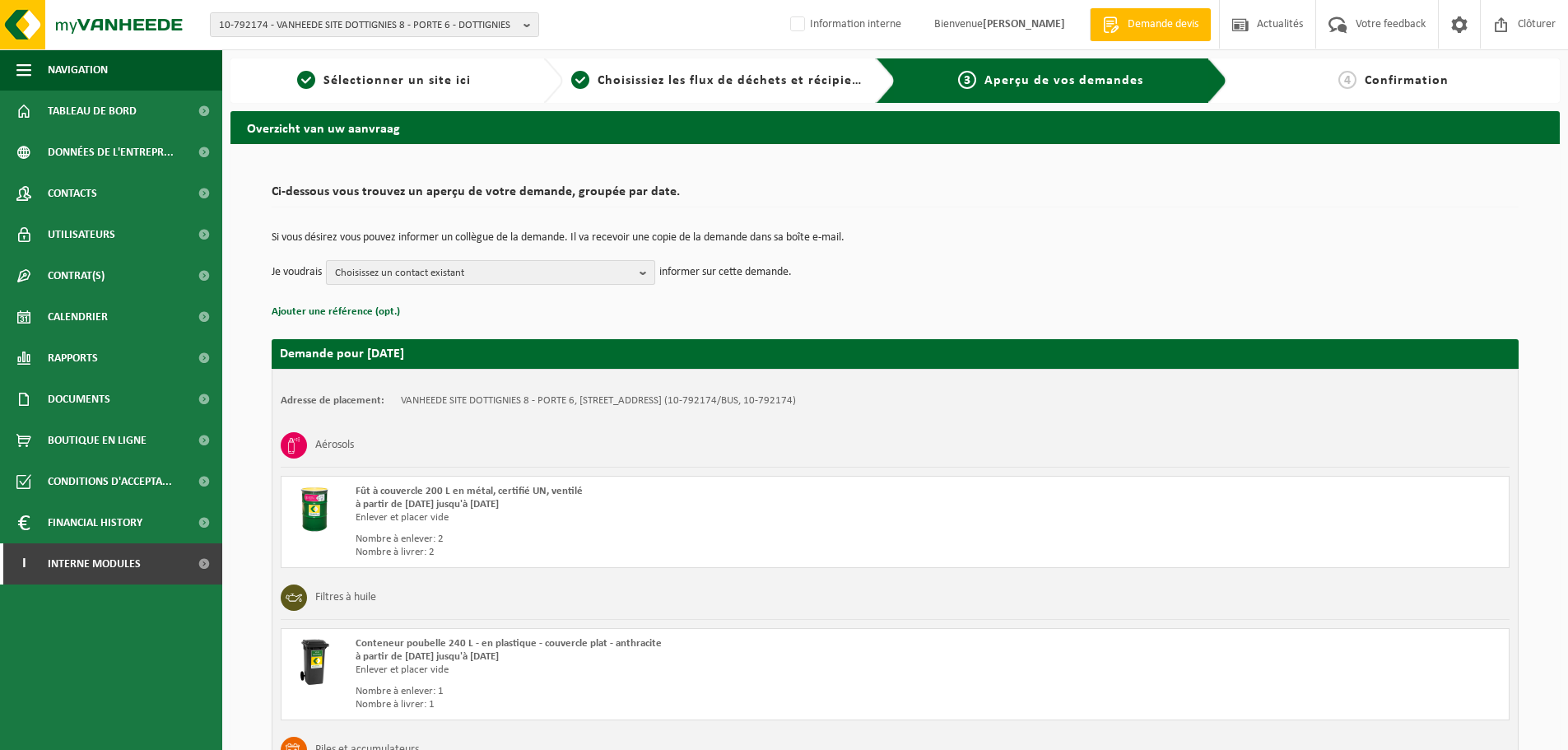
click at [433, 266] on span "Choisissez un contact existant" at bounding box center [484, 273] width 298 height 25
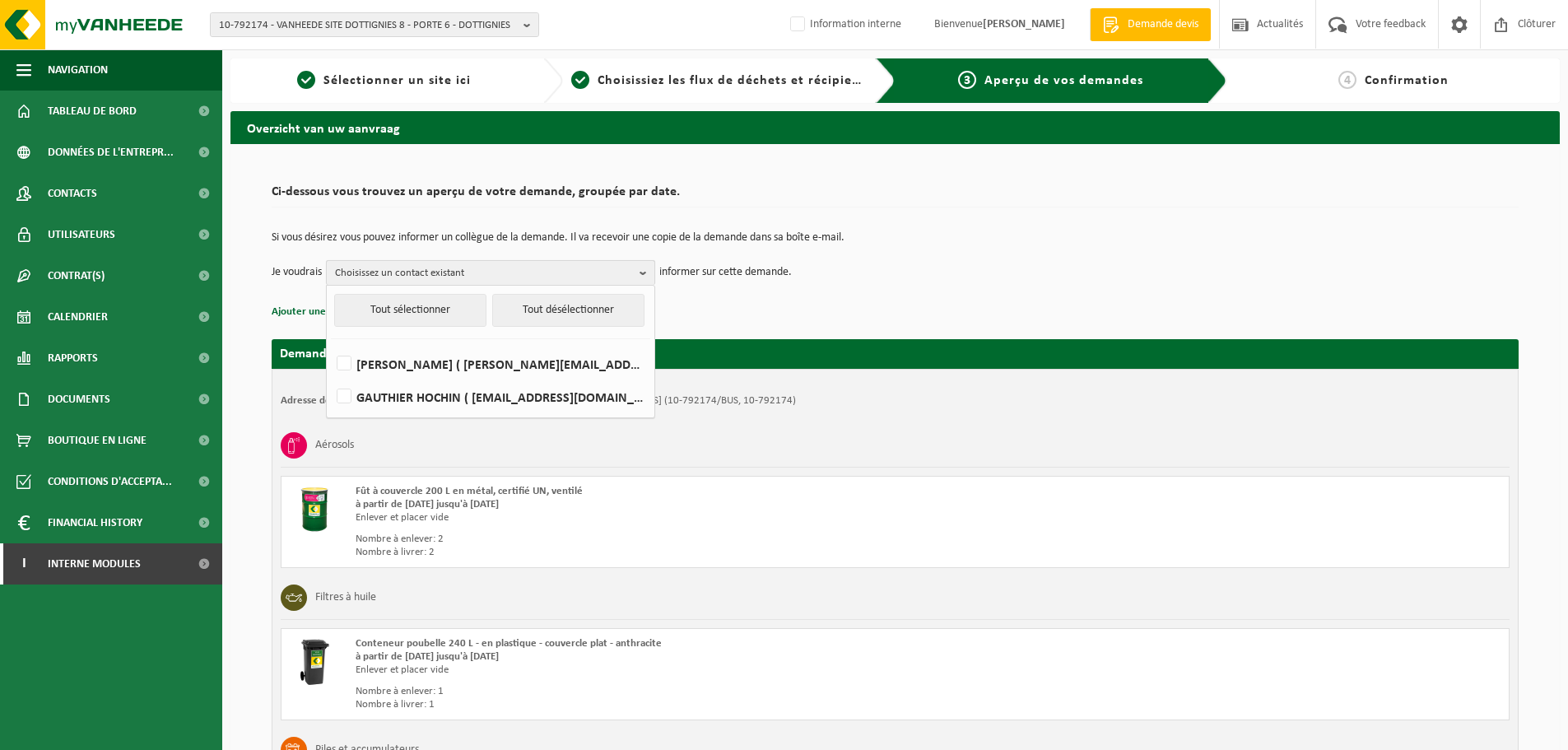
click at [481, 271] on span "Choisissez un contact existant" at bounding box center [484, 273] width 298 height 25
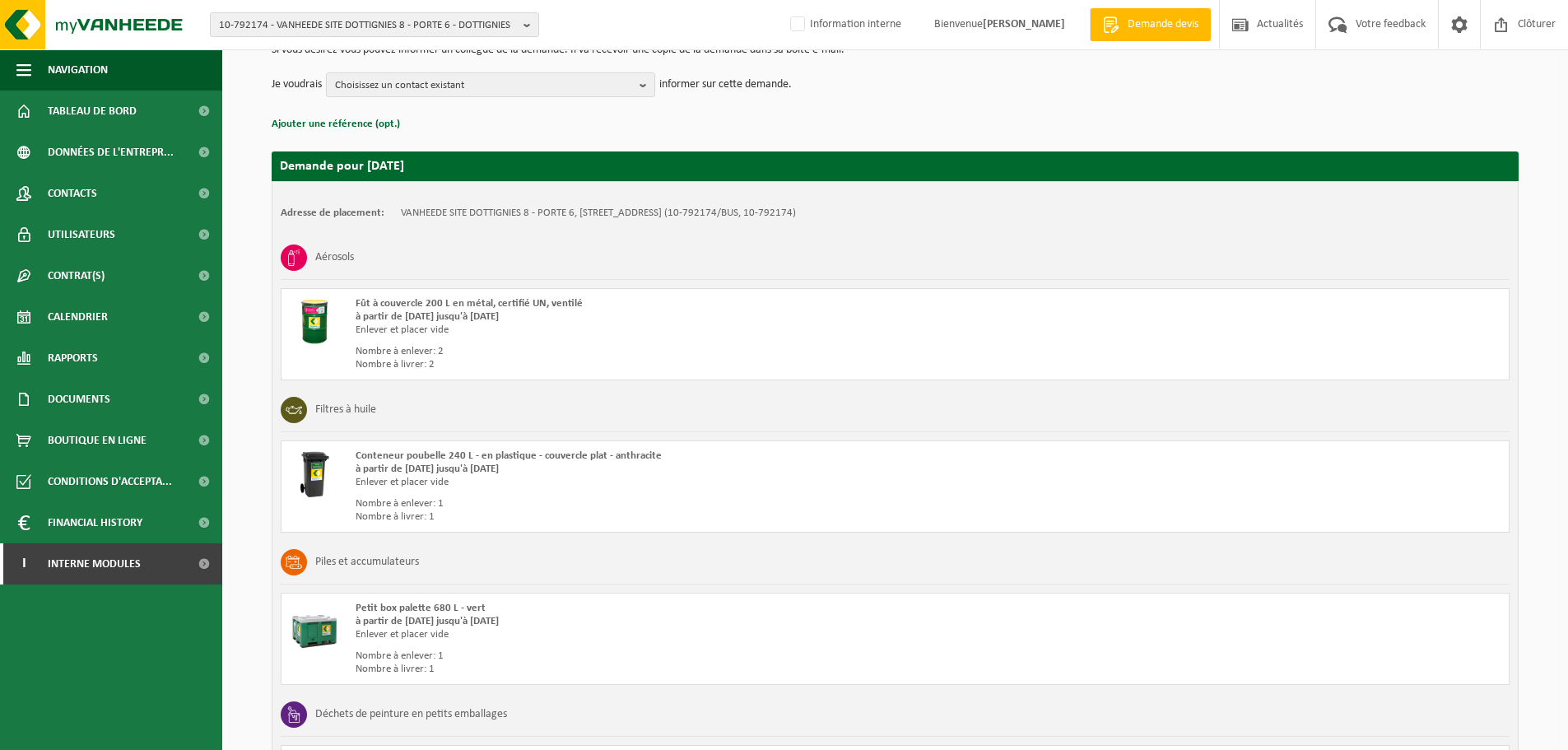
scroll to position [426, 0]
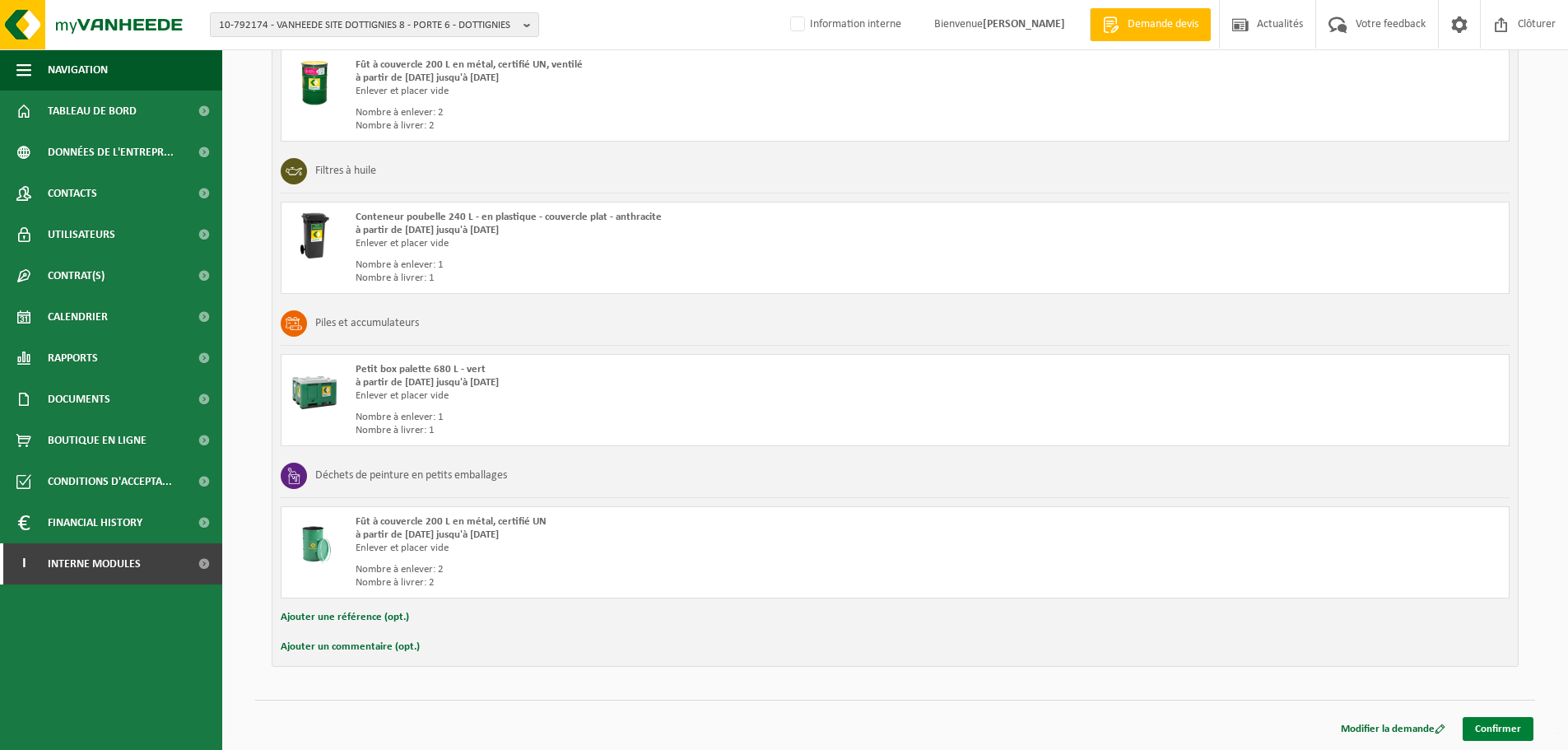
click at [1495, 722] on link "Confirmer" at bounding box center [1498, 729] width 71 height 24
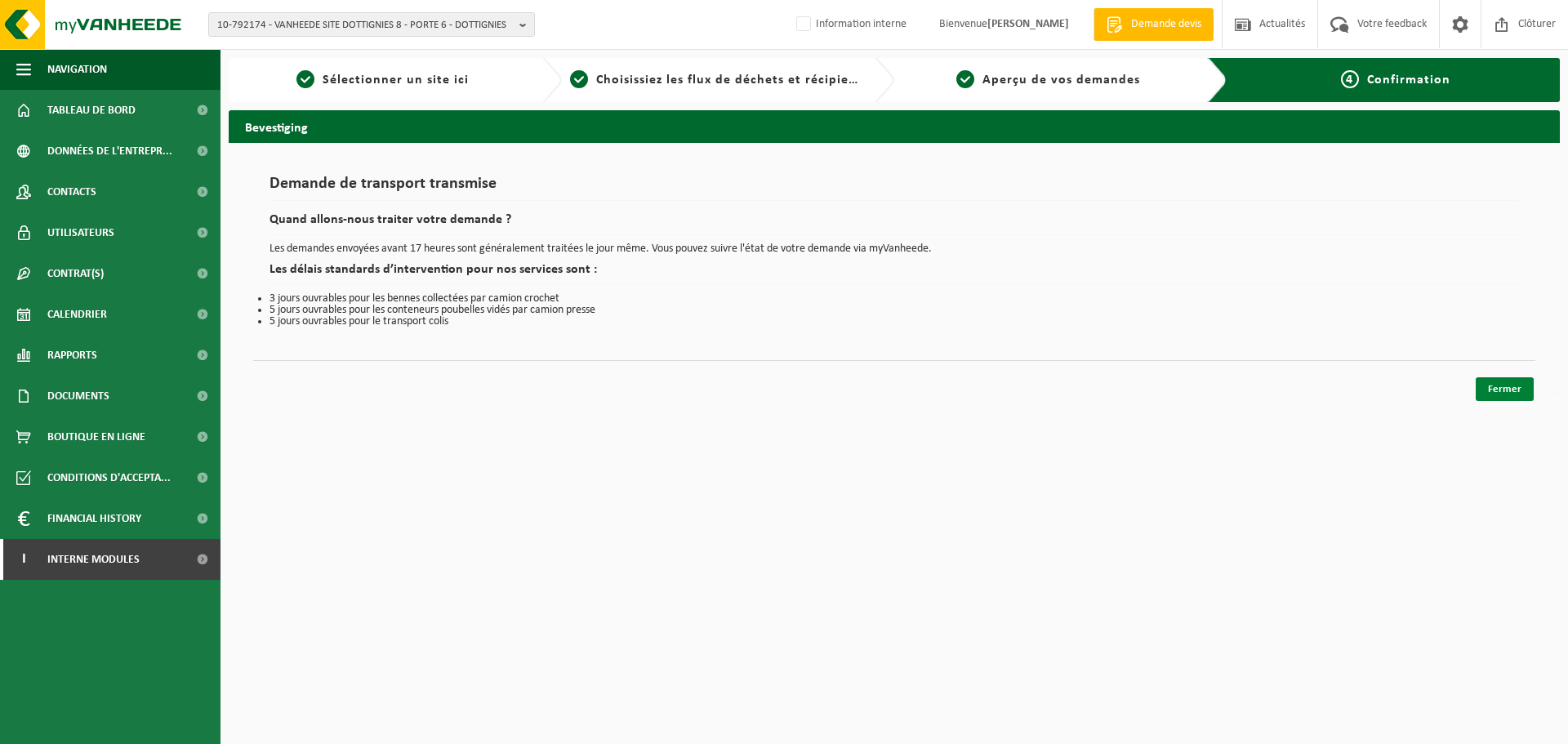
click at [1499, 385] on link "Fermer" at bounding box center [1505, 388] width 58 height 24
